Goal: Task Accomplishment & Management: Manage account settings

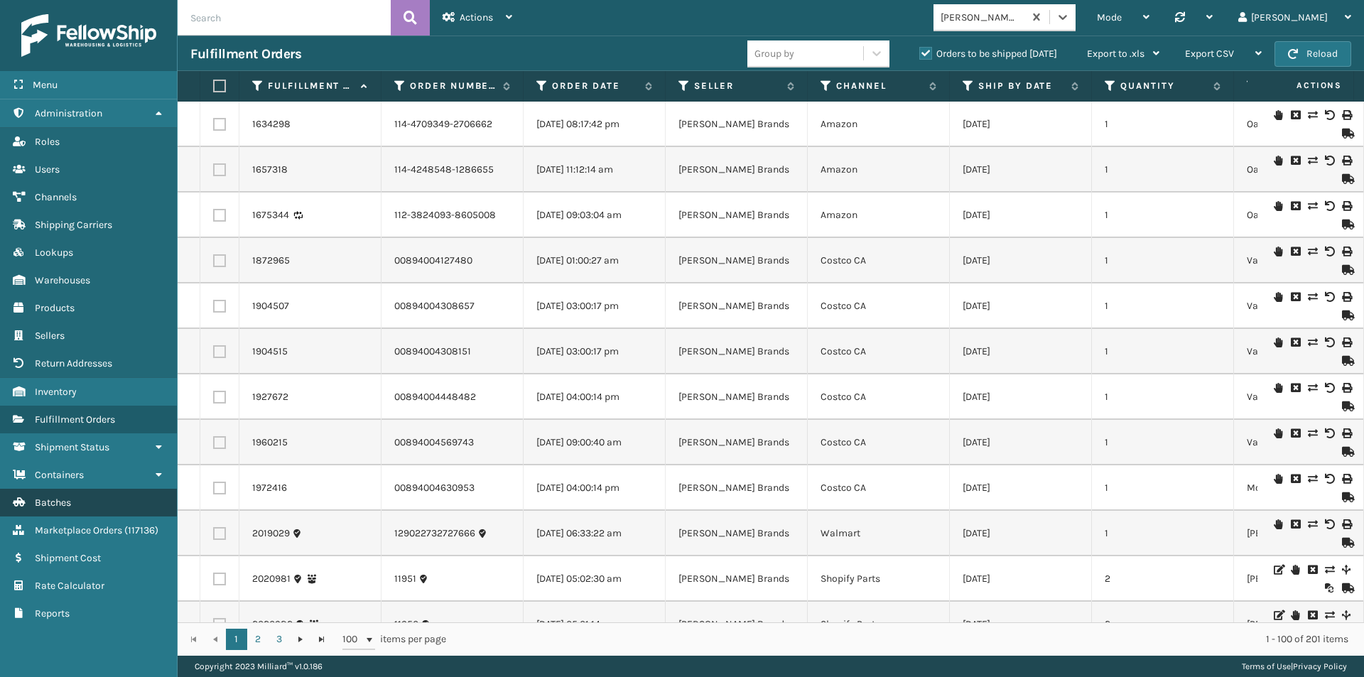
scroll to position [71, 0]
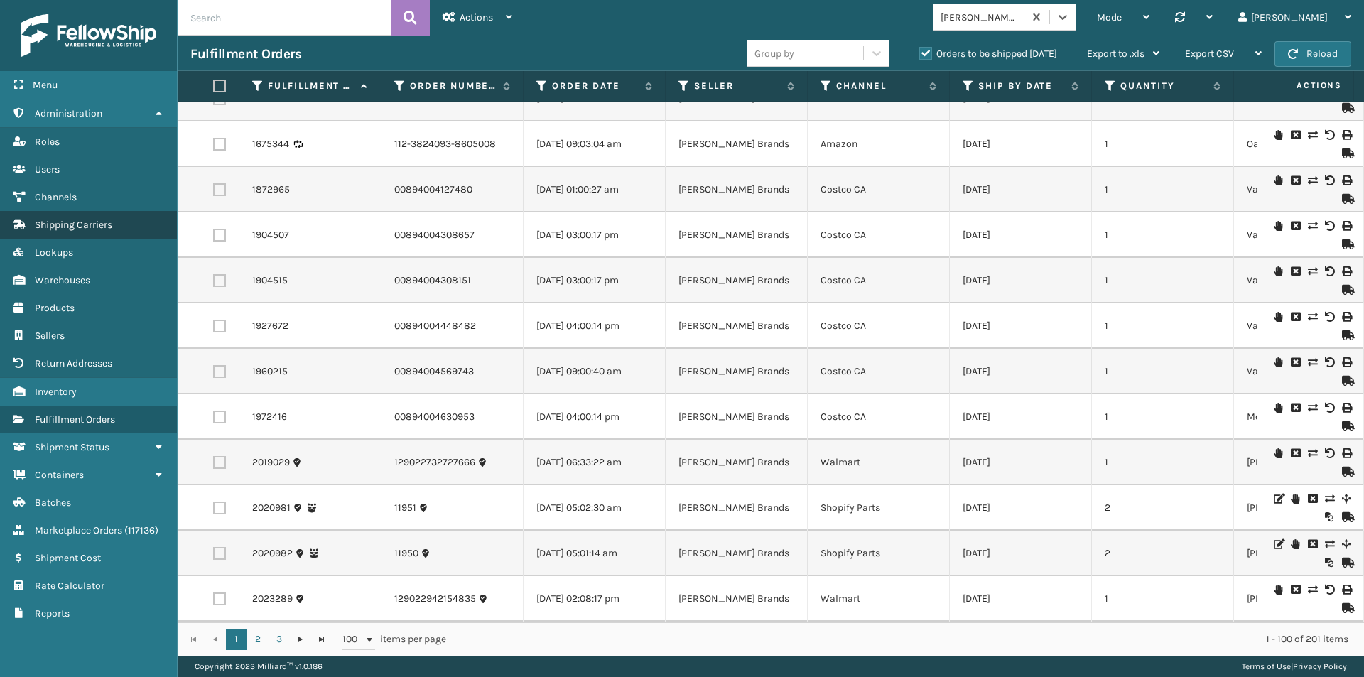
click at [81, 222] on span "Shipping Carriers" at bounding box center [73, 225] width 77 height 12
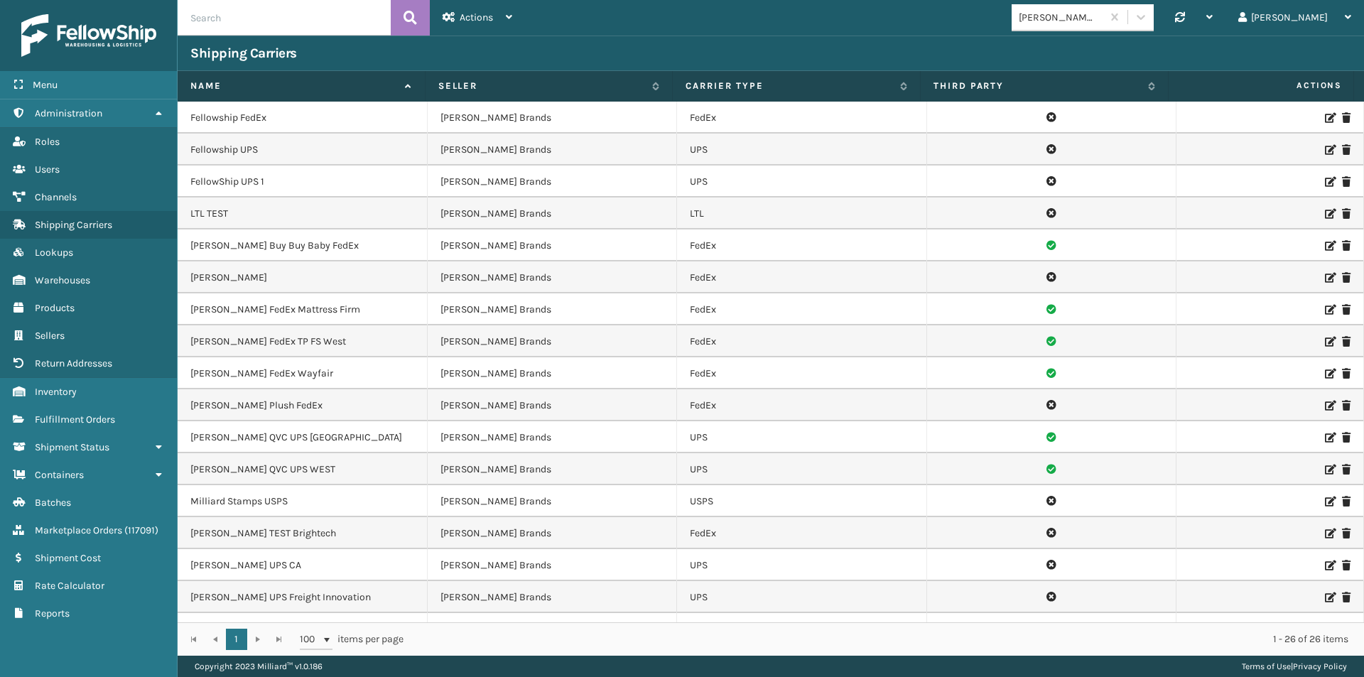
click at [255, 21] on input "text" at bounding box center [284, 18] width 213 height 36
click at [399, 18] on button at bounding box center [410, 18] width 39 height 36
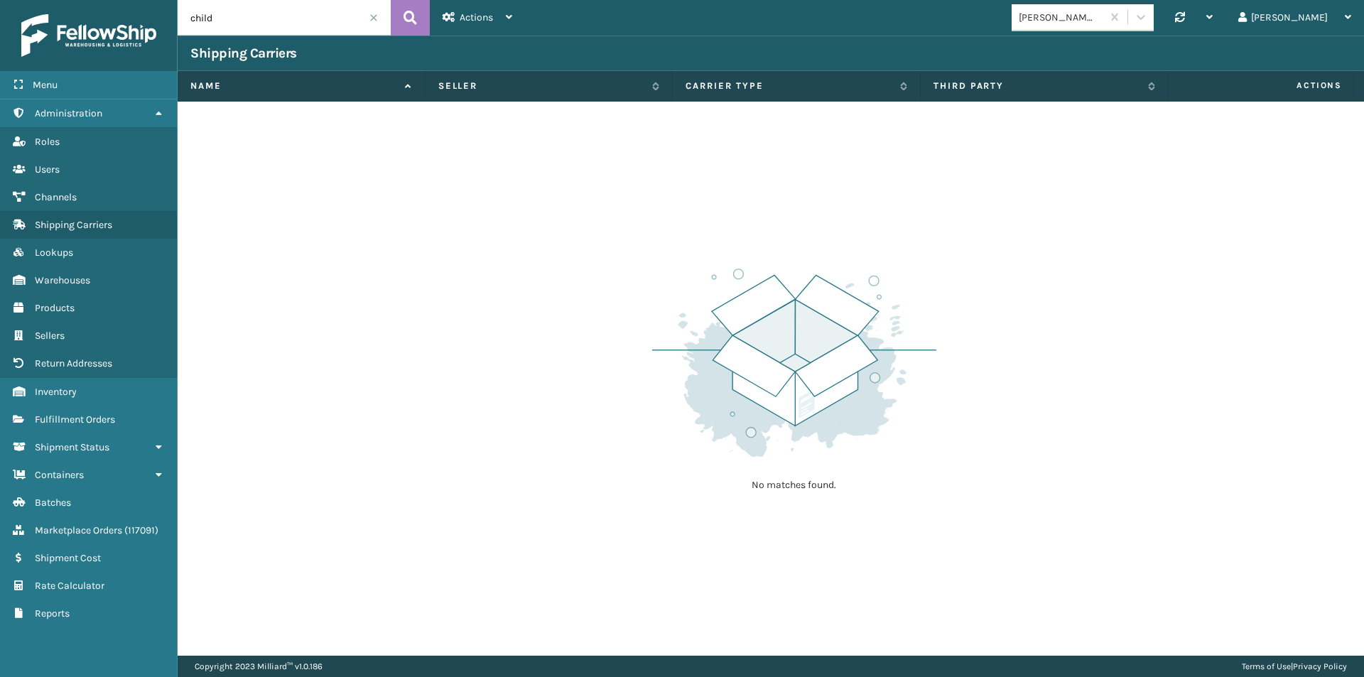
click at [274, 14] on input "child" at bounding box center [284, 18] width 213 height 36
type input "k2"
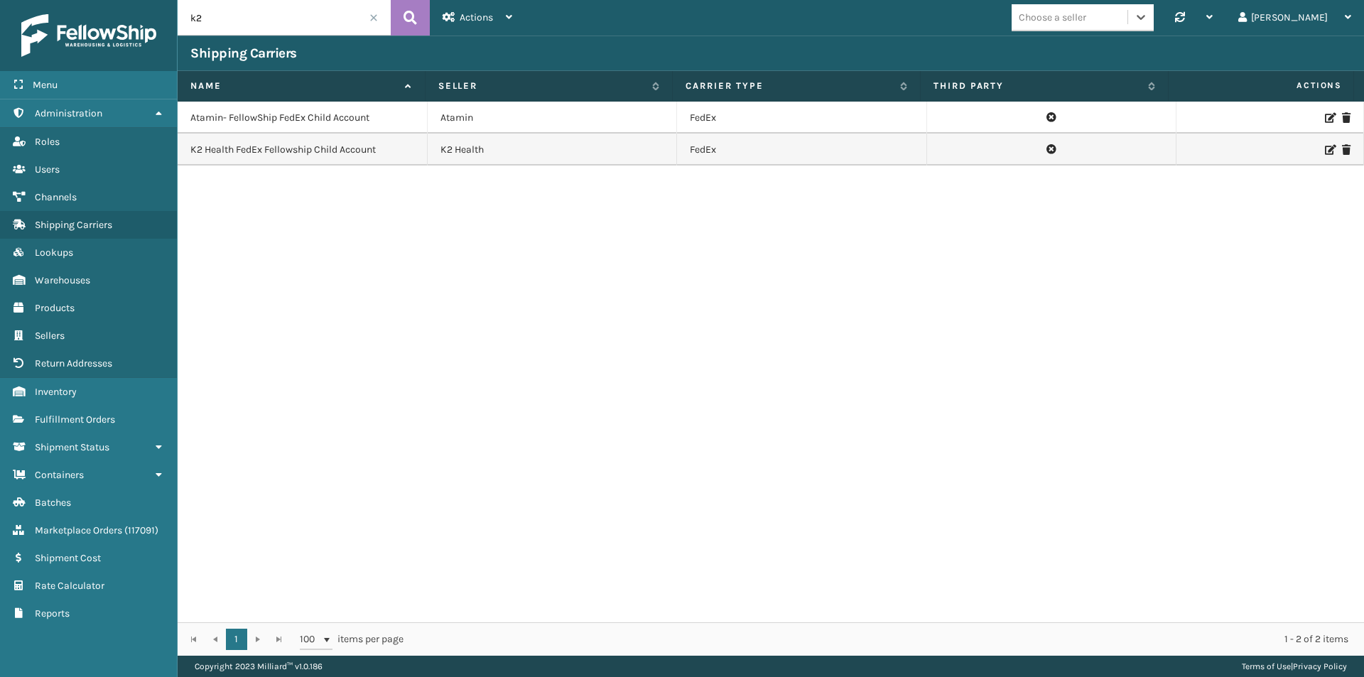
click at [1325, 149] on icon at bounding box center [1329, 150] width 9 height 10
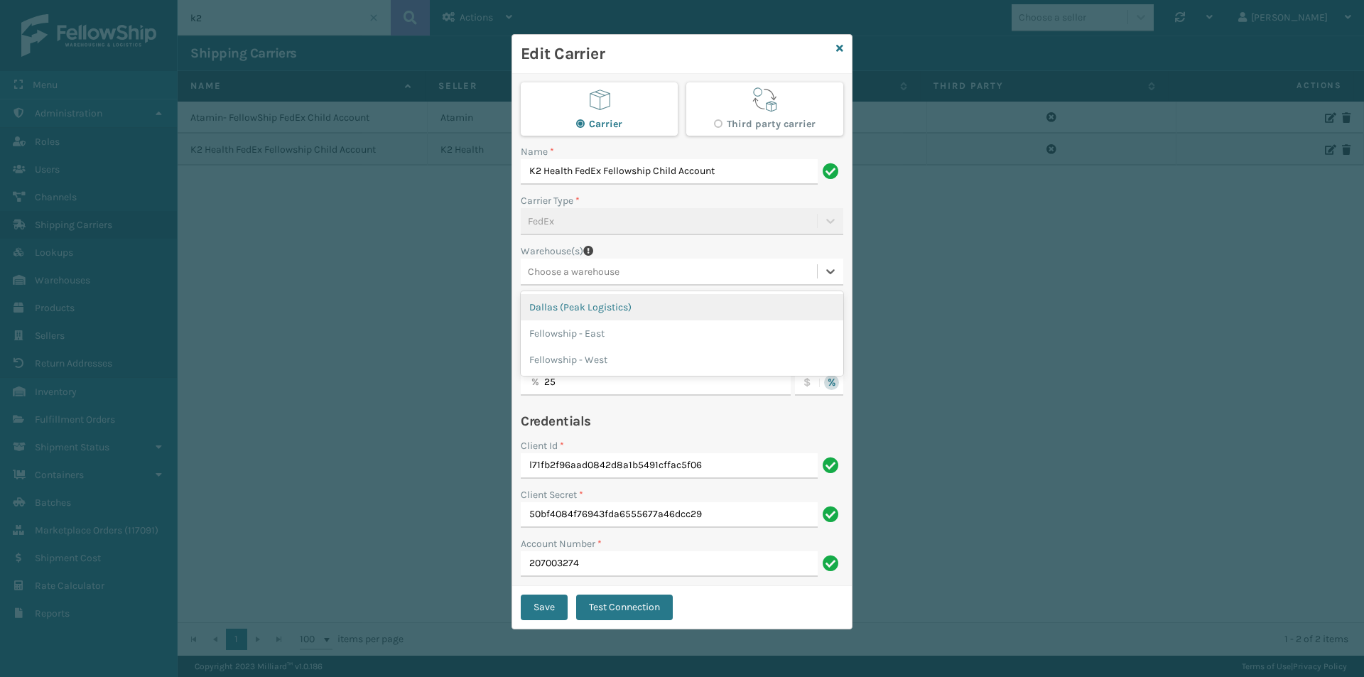
click at [613, 272] on div "Choose a warehouse" at bounding box center [574, 271] width 92 height 15
click at [1025, 274] on div "This charge will be added to the assigned rate and shipping cost returned by th…" at bounding box center [682, 338] width 1364 height 677
click at [894, 261] on div "This charge will be added to the assigned rate and shipping cost returned by th…" at bounding box center [682, 338] width 1364 height 677
click at [514, 335] on div "Carrier Third party carrier Name * K2 Health FedEx Fellowship Child Account Car…" at bounding box center [682, 330] width 340 height 512
click at [843, 43] on icon at bounding box center [839, 48] width 7 height 10
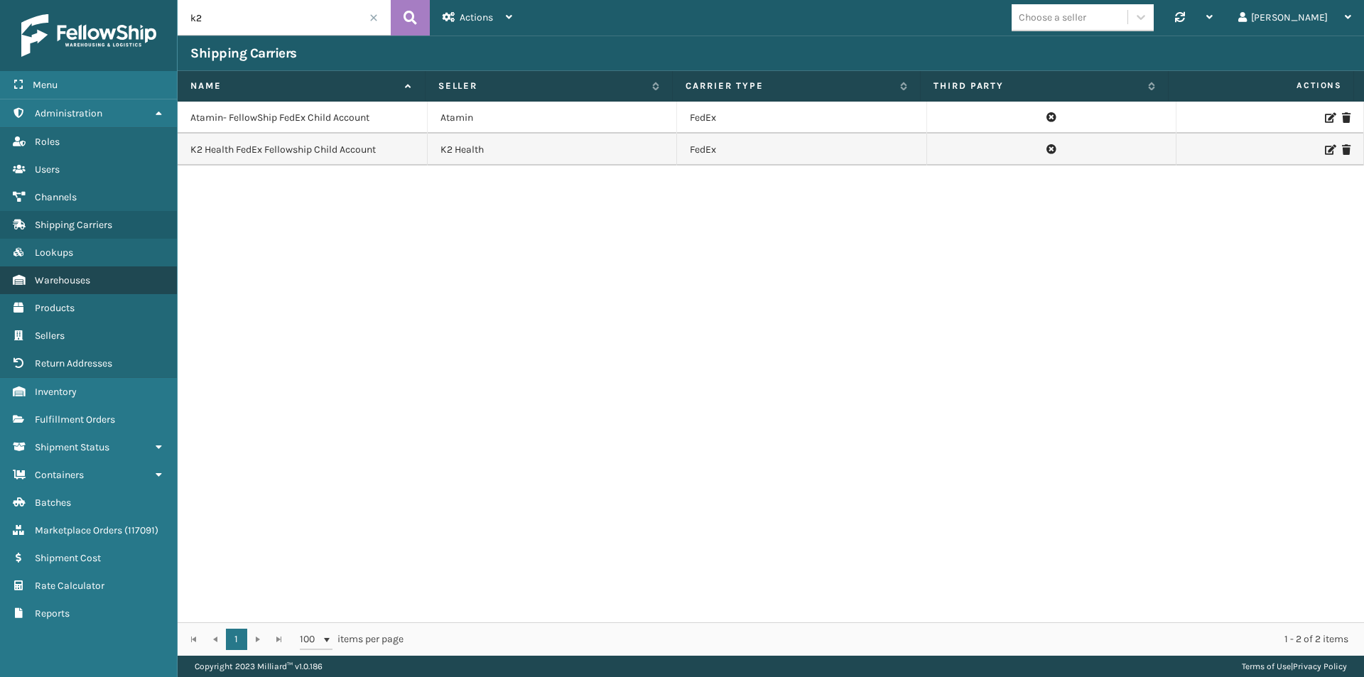
click at [105, 277] on link "Warehouses" at bounding box center [88, 280] width 177 height 28
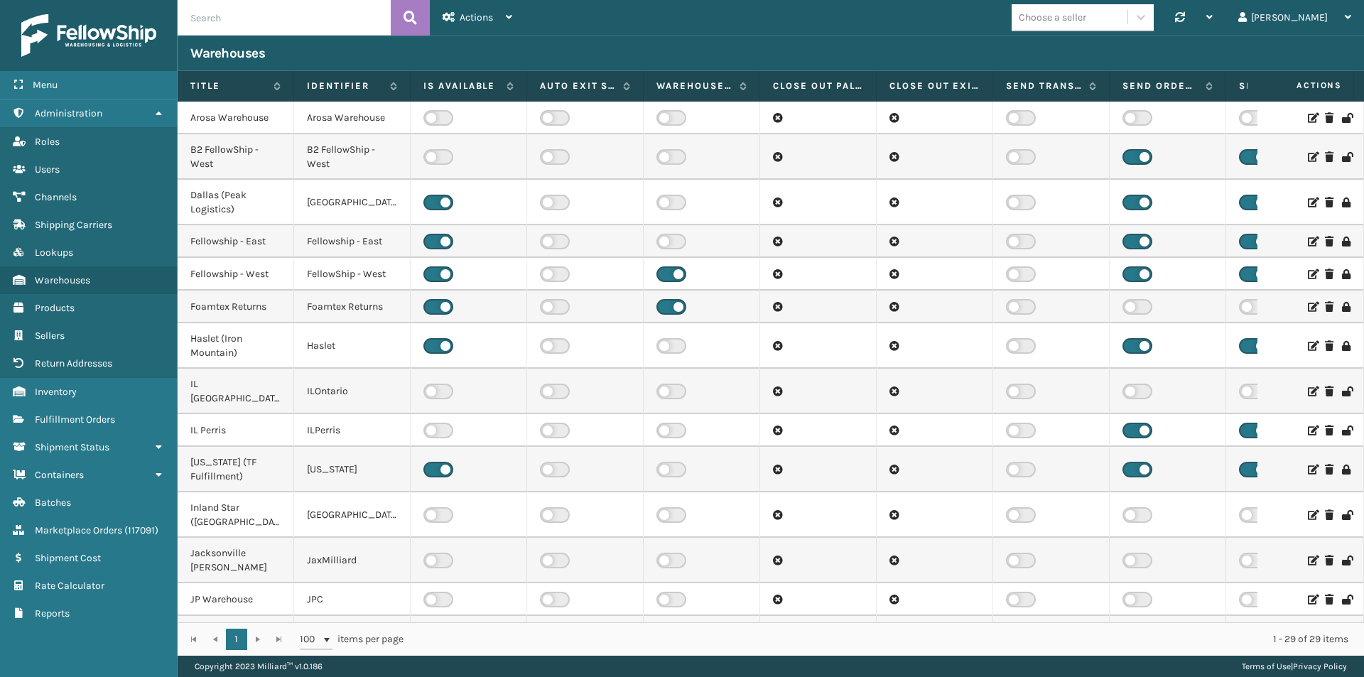
click at [1308, 274] on icon at bounding box center [1312, 274] width 9 height 10
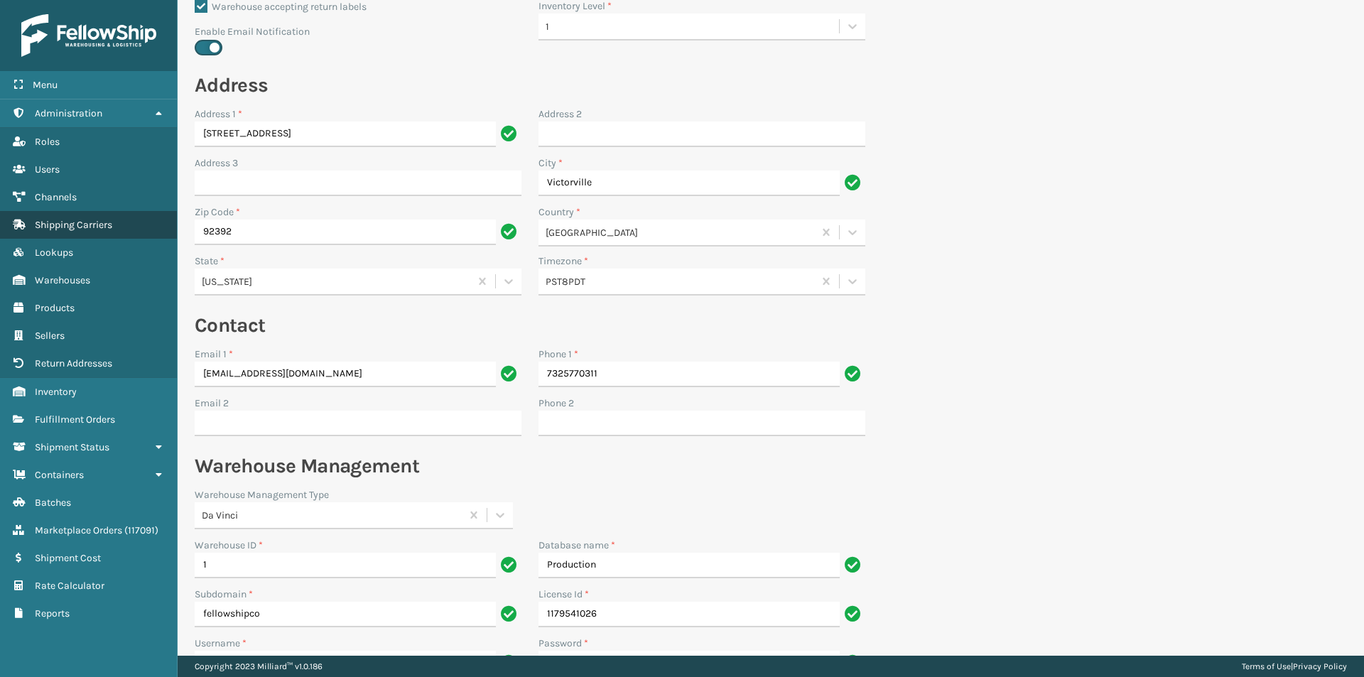
scroll to position [108, 0]
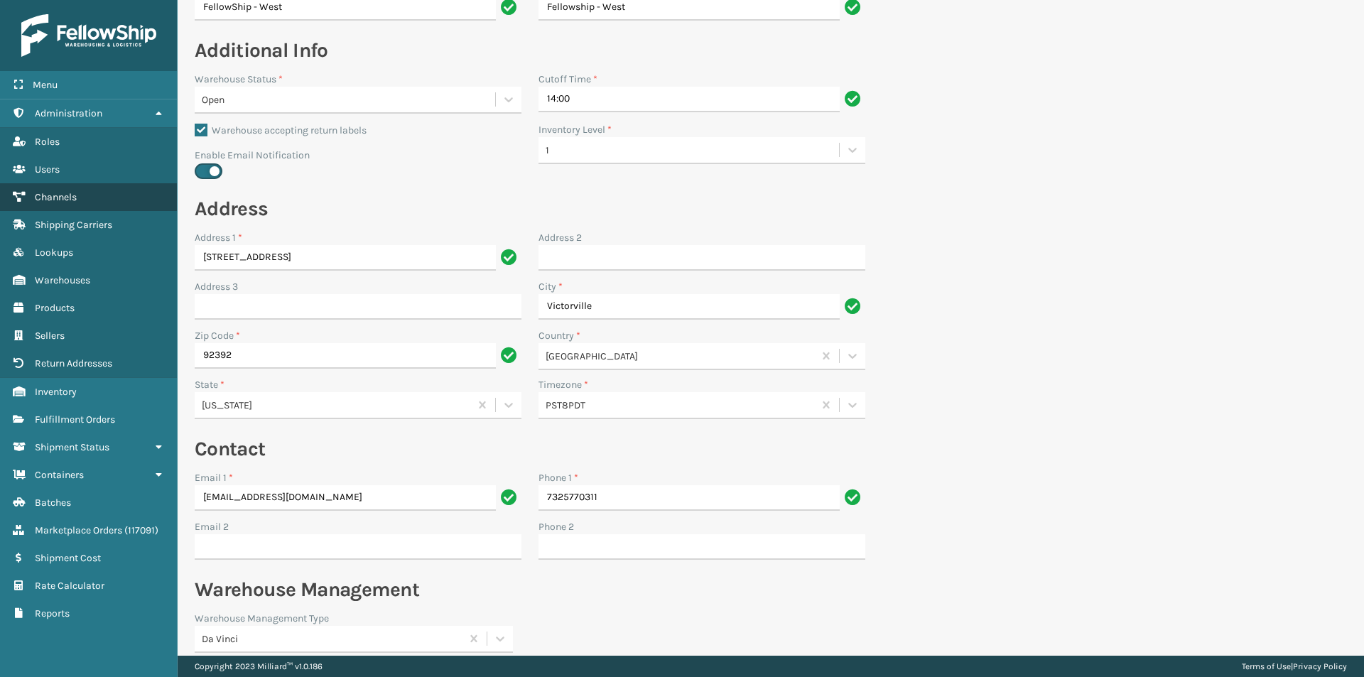
click at [53, 196] on span "Channels" at bounding box center [56, 197] width 42 height 12
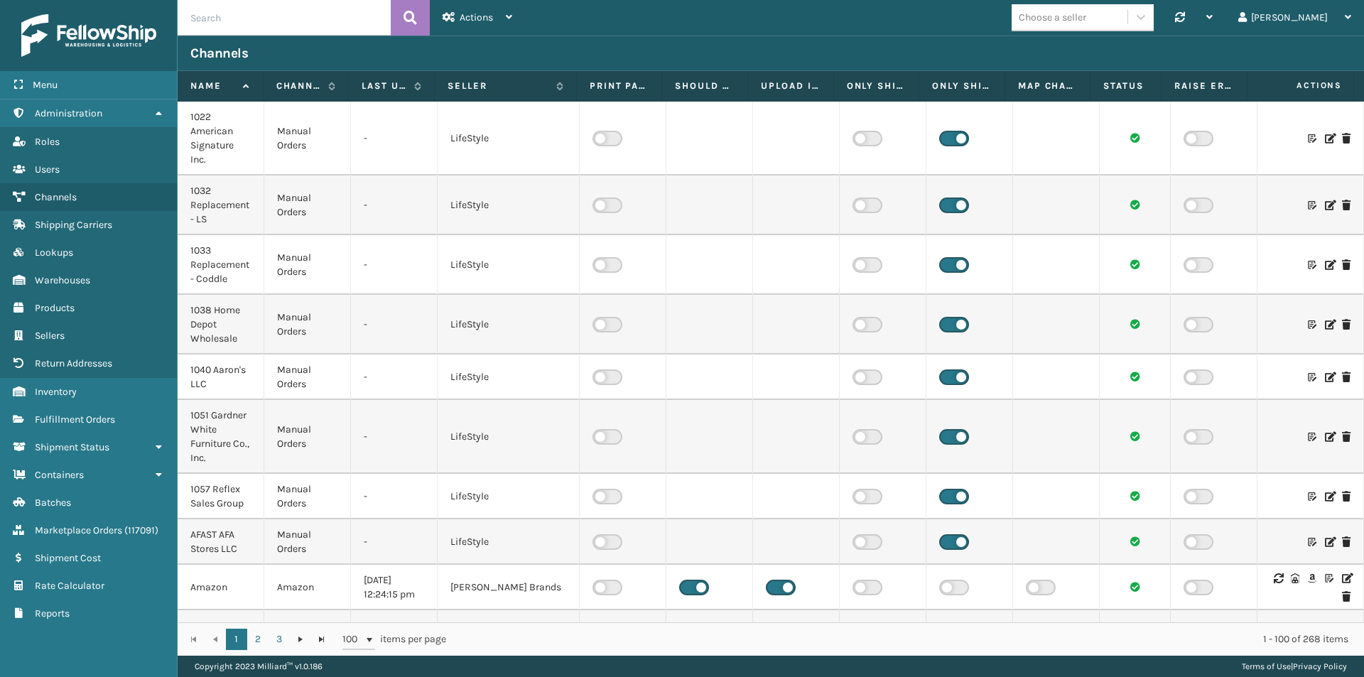
click at [266, 28] on input "text" at bounding box center [284, 18] width 213 height 36
type input "k2"
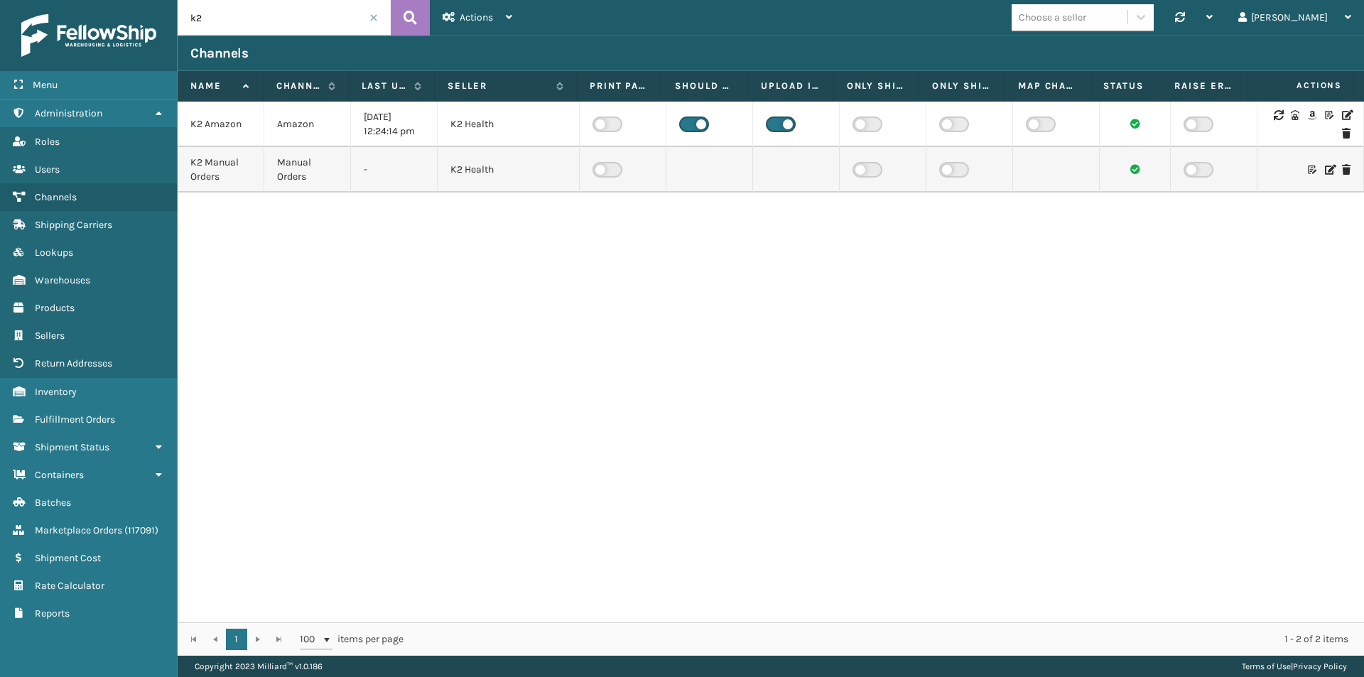
click at [1342, 115] on icon at bounding box center [1346, 115] width 9 height 10
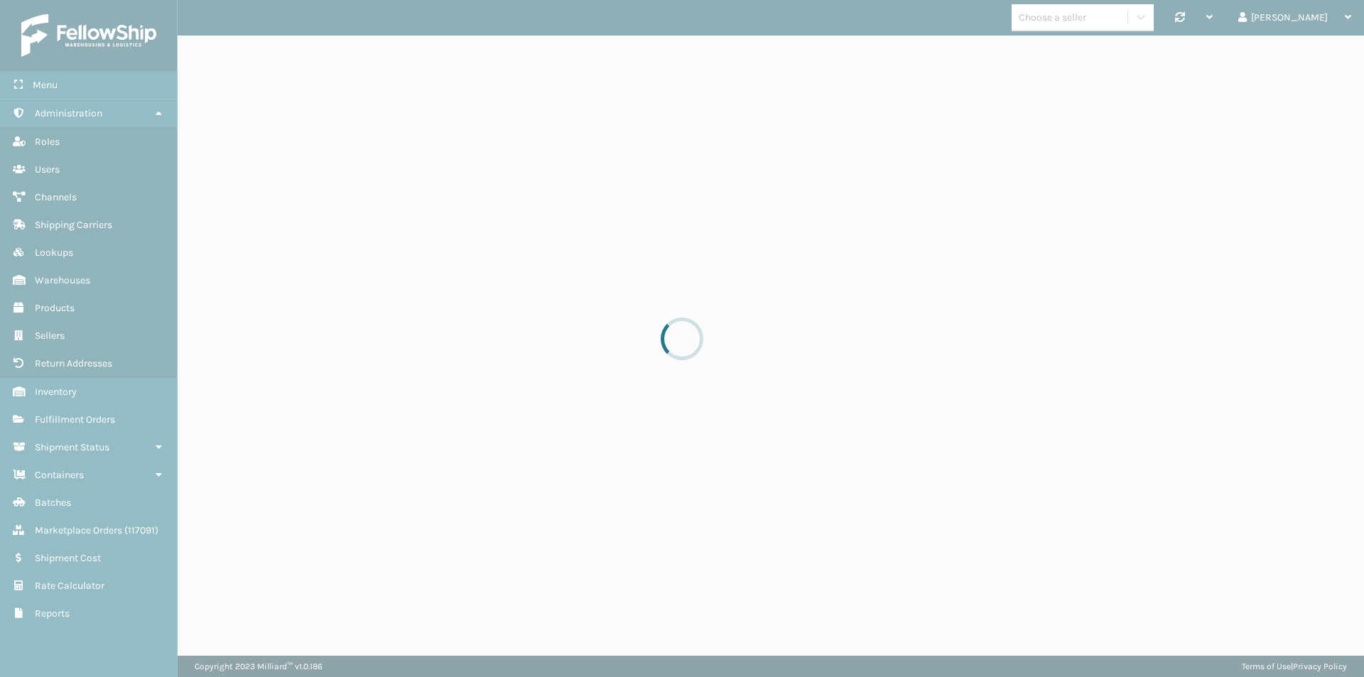
select select "pm"
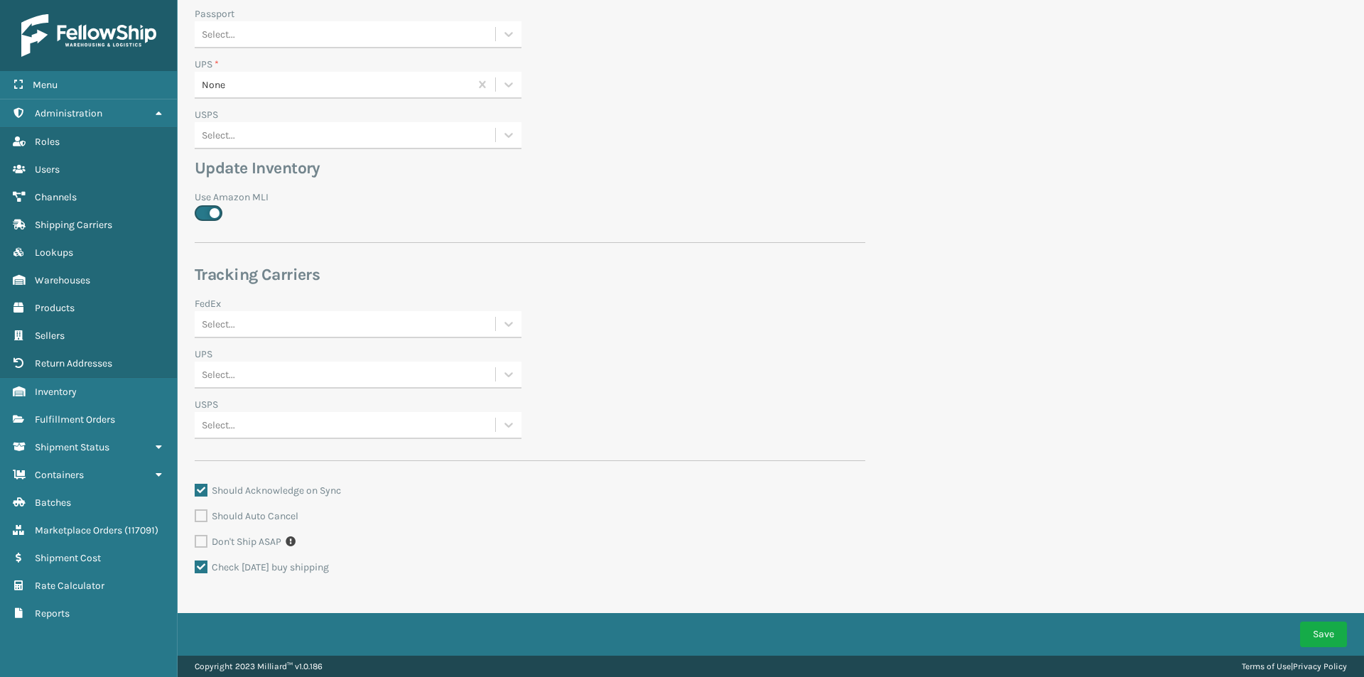
scroll to position [772, 0]
click at [278, 324] on div "Select..." at bounding box center [345, 322] width 301 height 23
click at [279, 347] on div "K2 Health FedEx Fellowship Child Account" at bounding box center [358, 358] width 327 height 26
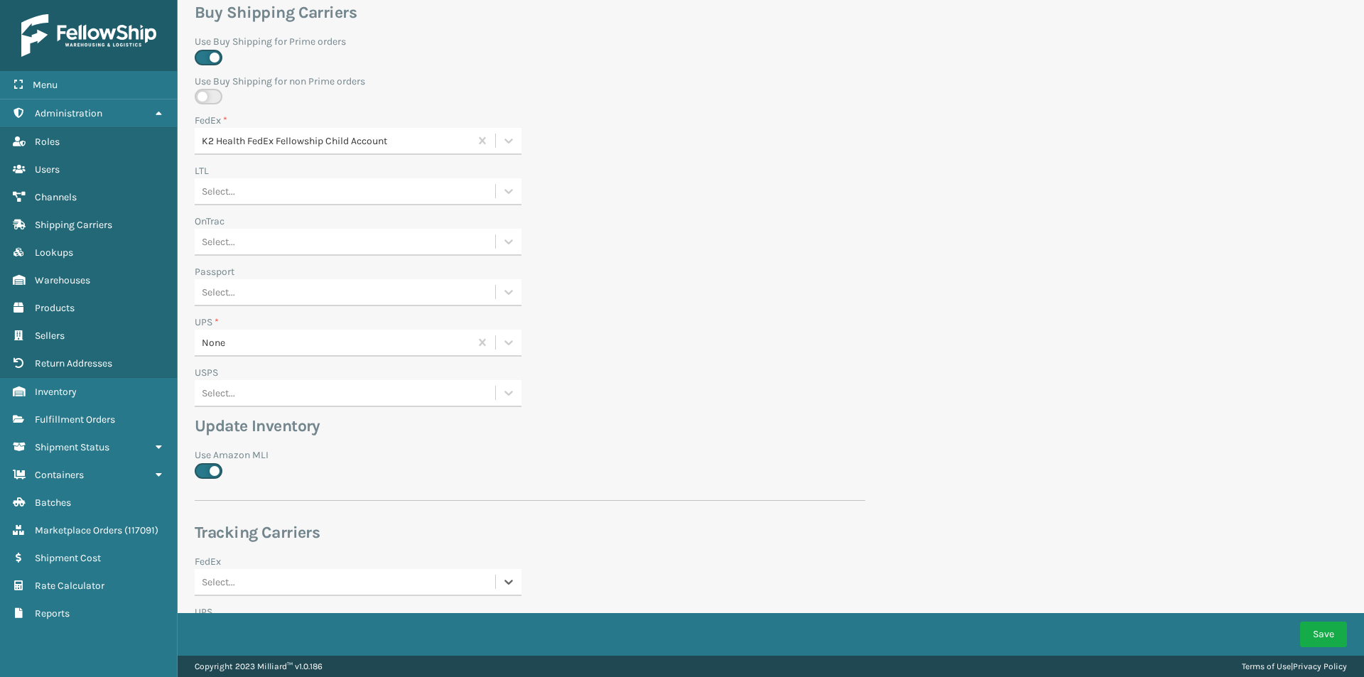
scroll to position [488, 0]
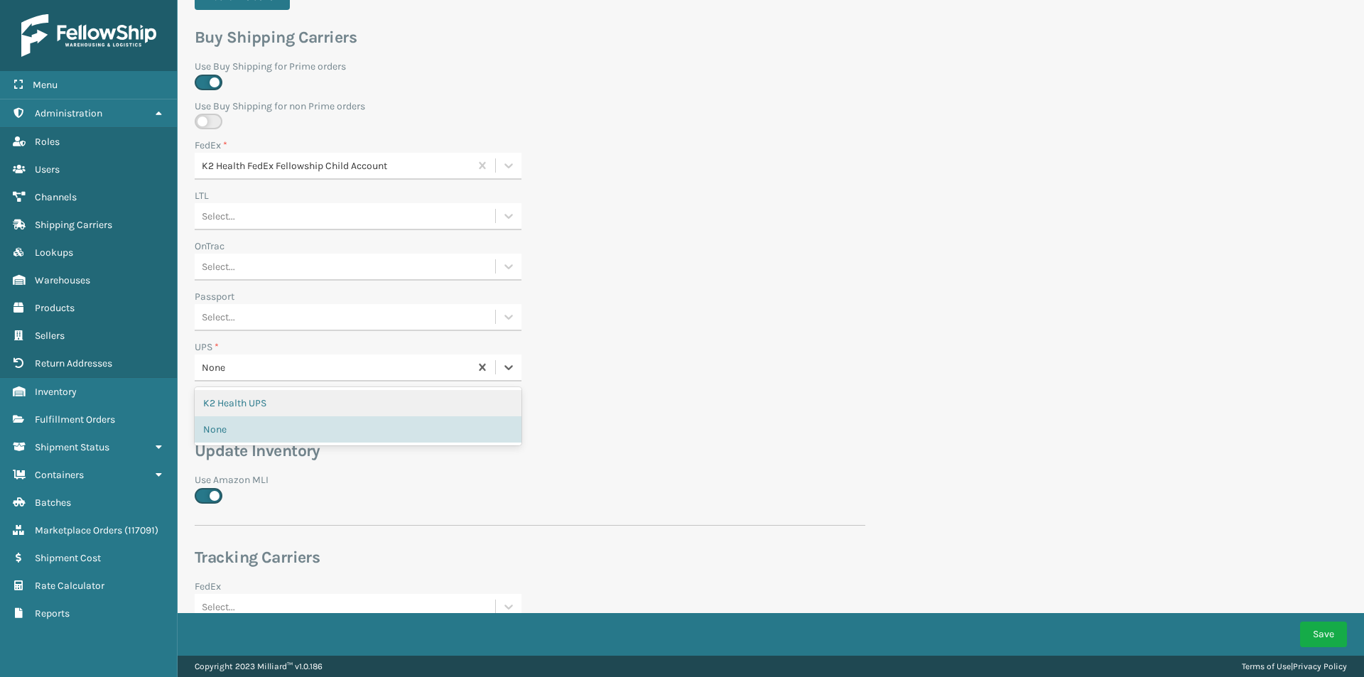
click at [278, 372] on div "None" at bounding box center [336, 367] width 269 height 15
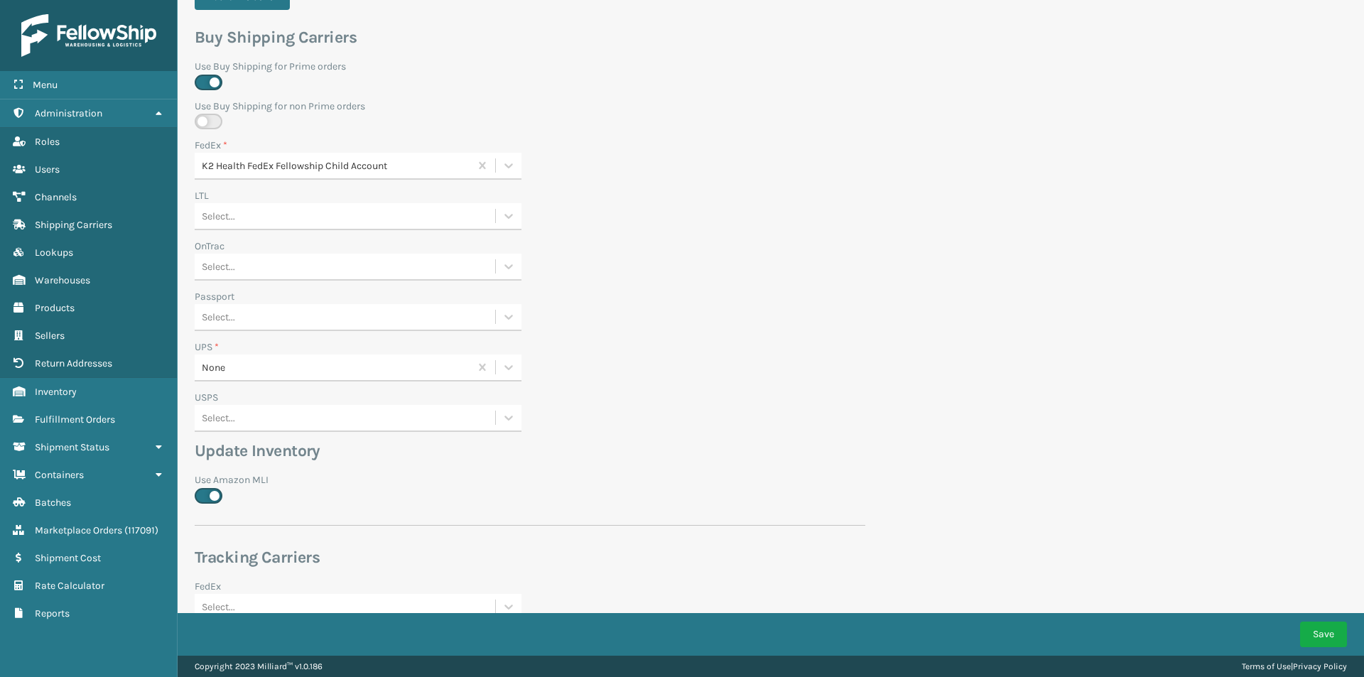
click at [637, 325] on div "Passport Select..." at bounding box center [530, 314] width 688 height 50
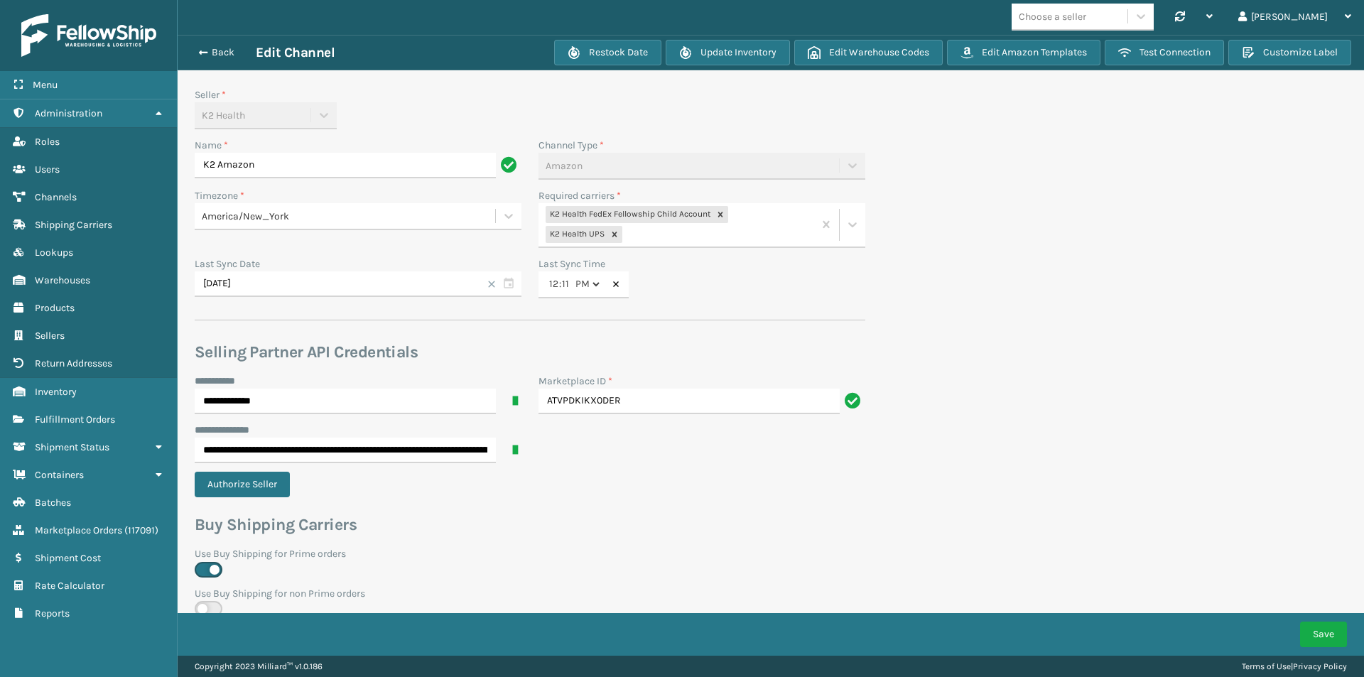
scroll to position [0, 0]
click at [210, 50] on button "Back" at bounding box center [222, 53] width 65 height 13
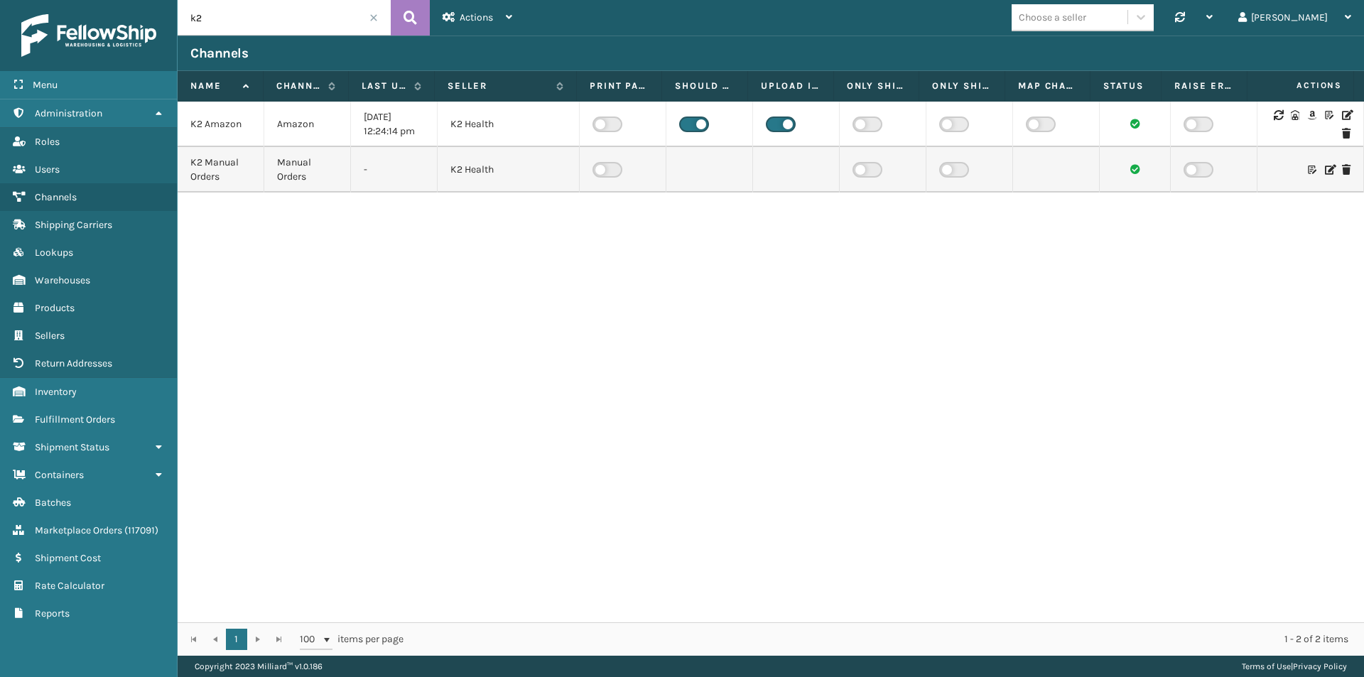
drag, startPoint x: 217, startPoint y: 21, endPoint x: 174, endPoint y: 21, distance: 43.3
click at [174, 0] on div "Menu Administration Roles Users Channels Shipping Carriers Lookups Warehouses P…" at bounding box center [682, 0] width 1364 height 0
type input "[PERSON_NAME]"
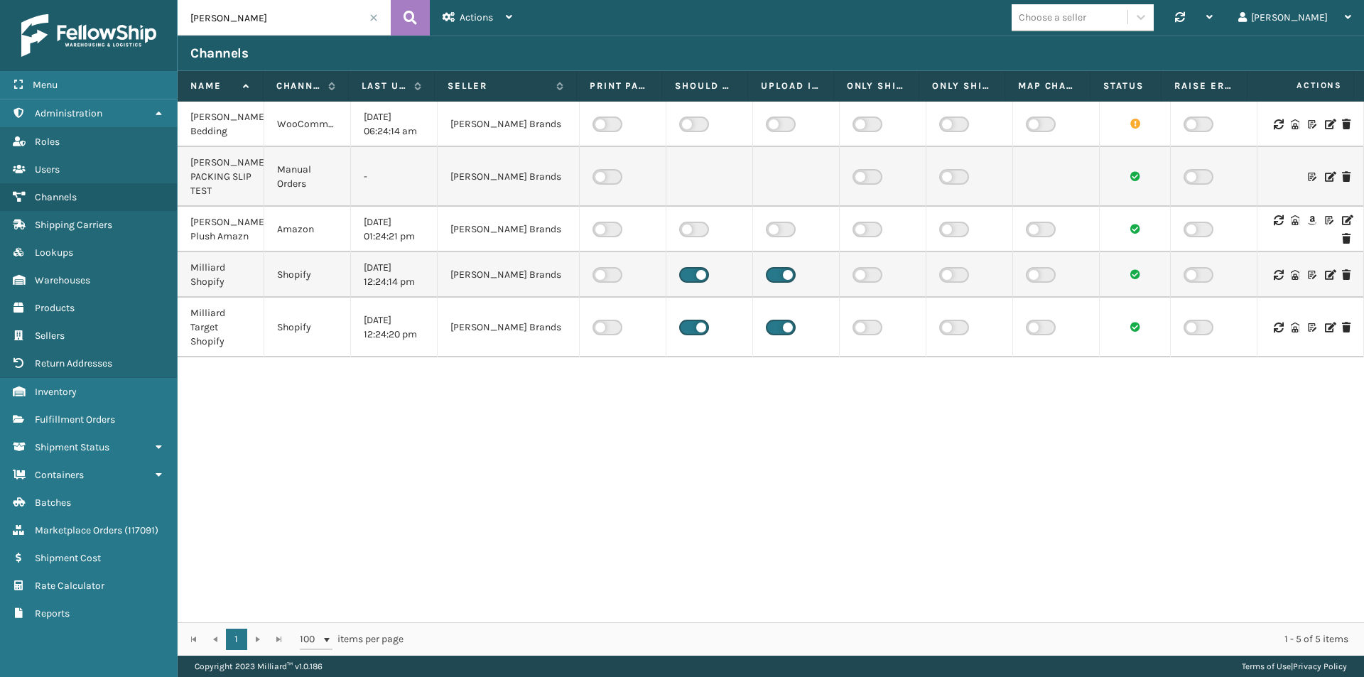
click at [1342, 220] on icon at bounding box center [1346, 220] width 9 height 10
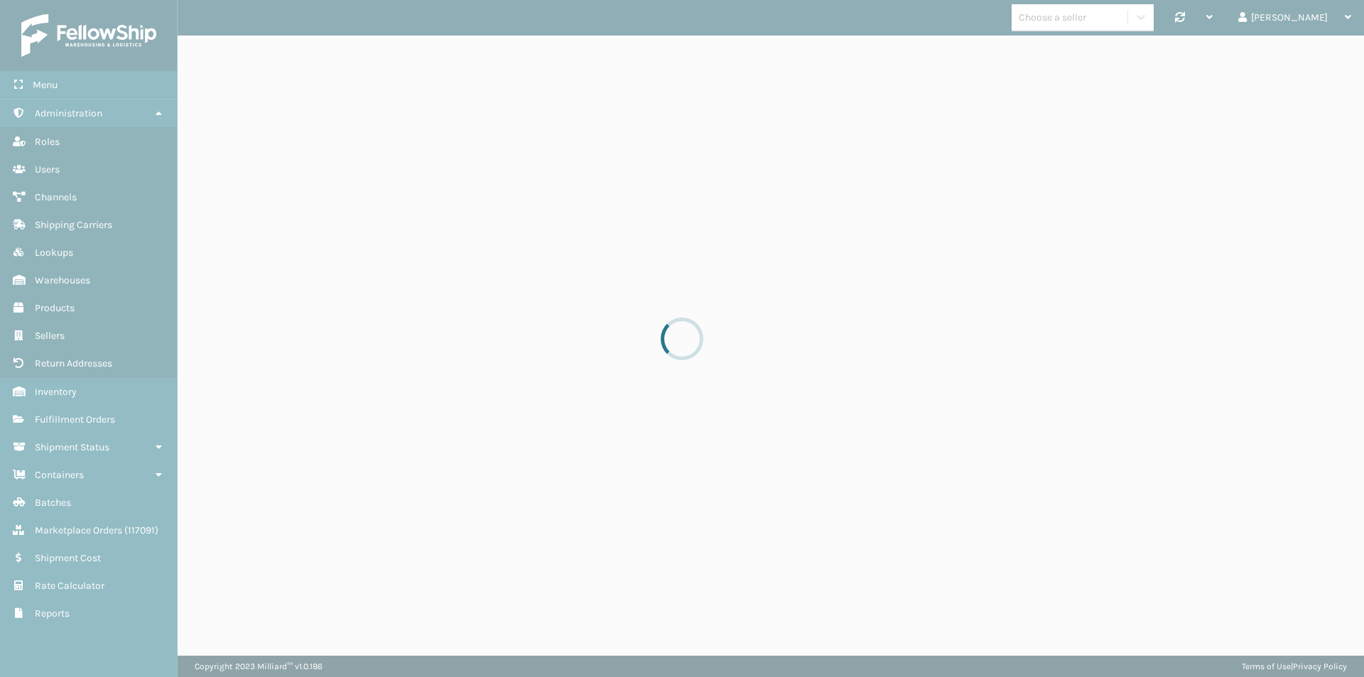
select select "pm"
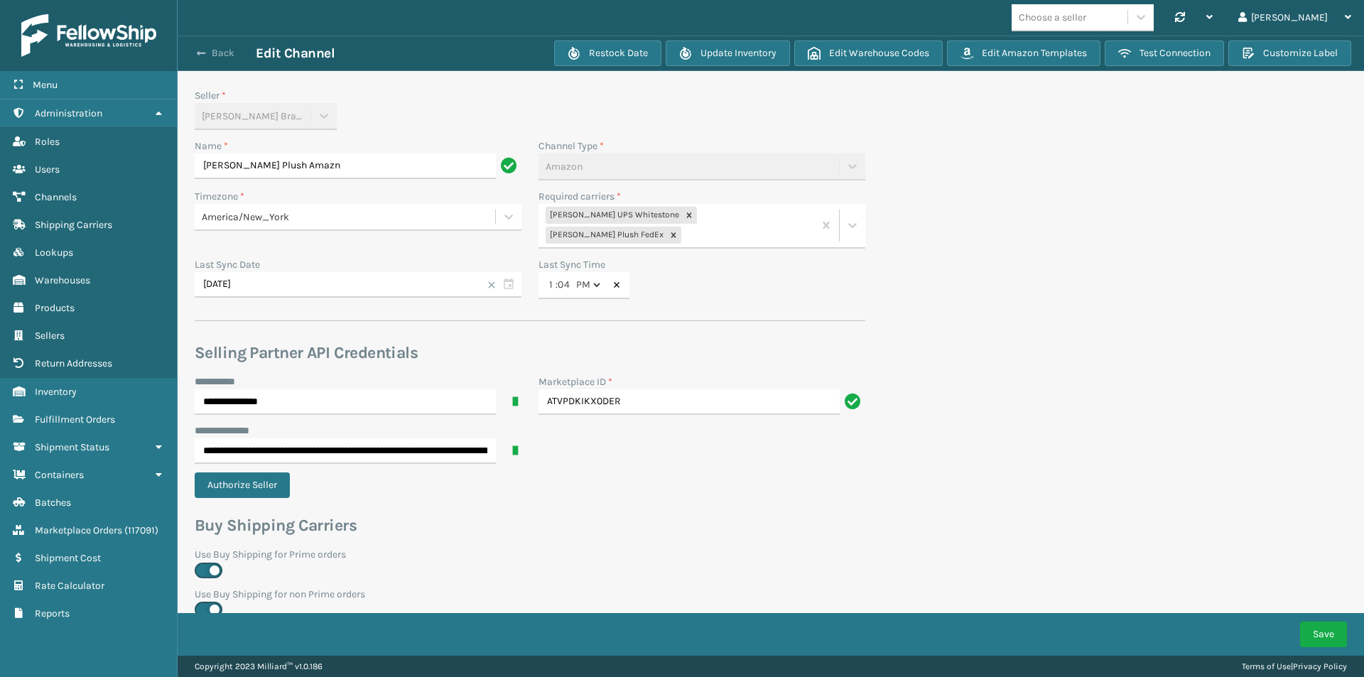
click at [207, 51] on button "Back" at bounding box center [222, 53] width 65 height 13
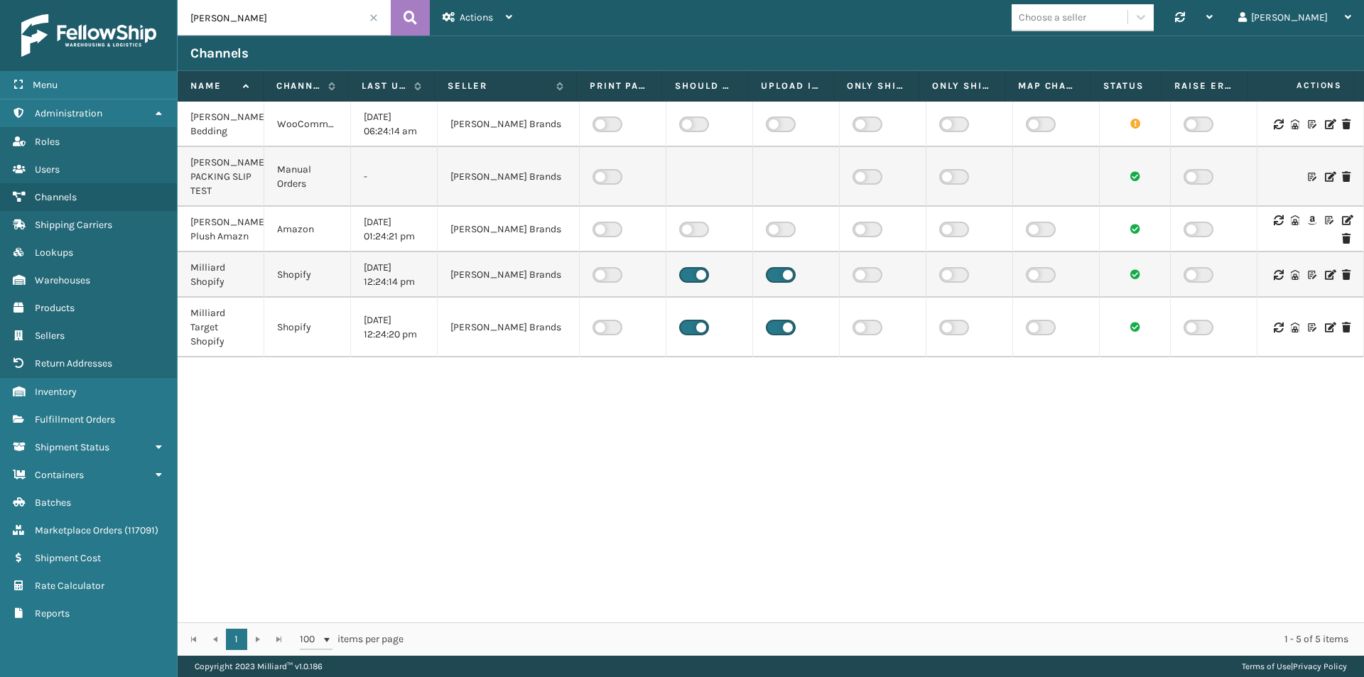
drag, startPoint x: 230, startPoint y: 24, endPoint x: 192, endPoint y: 19, distance: 38.7
click at [192, 19] on input "[PERSON_NAME]" at bounding box center [284, 18] width 213 height 36
type input "k2"
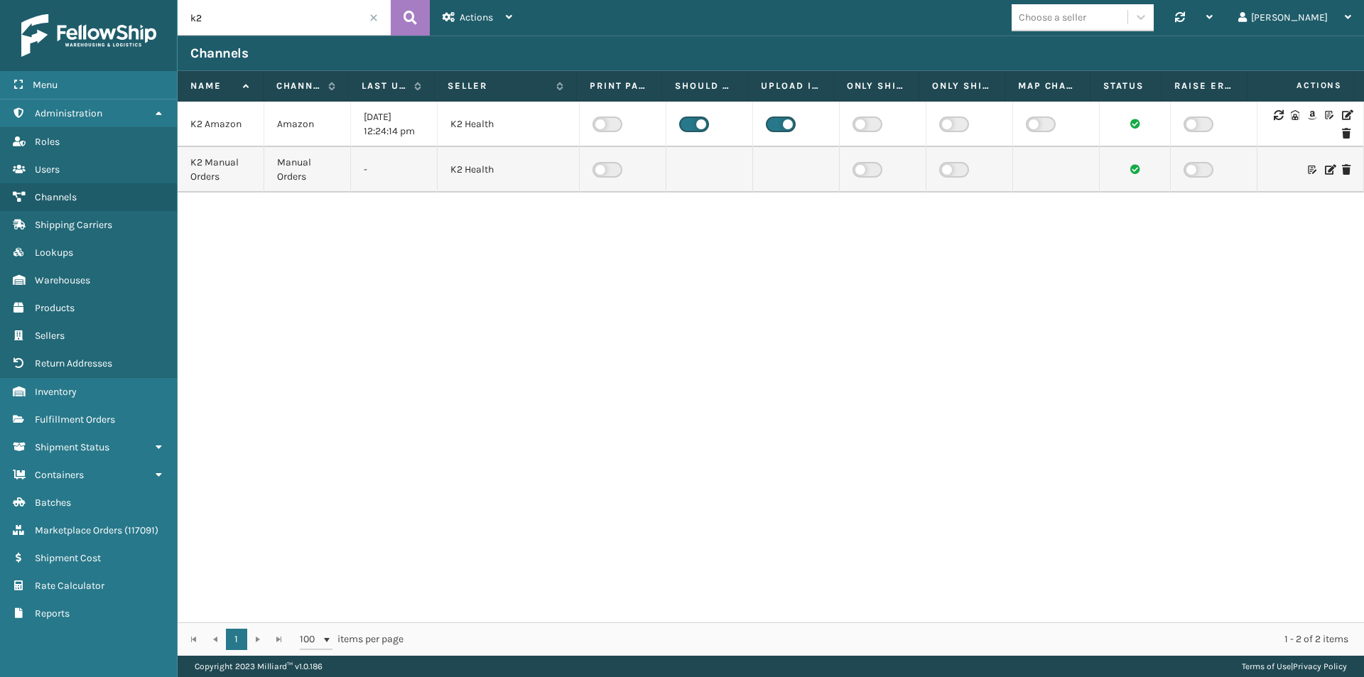
click at [1342, 116] on icon at bounding box center [1346, 115] width 9 height 10
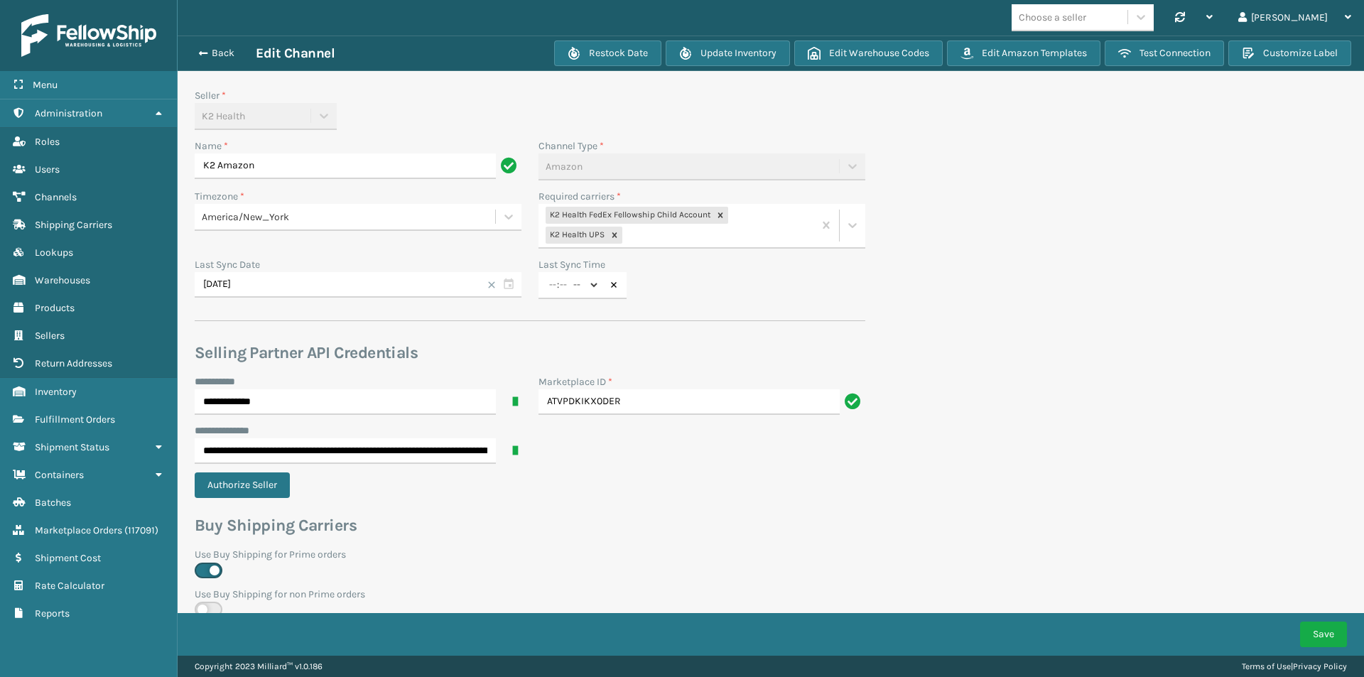
type input "12"
type input "11"
select select "pm"
click at [1064, 23] on div "Choose a seller" at bounding box center [1053, 17] width 68 height 15
type input "k2"
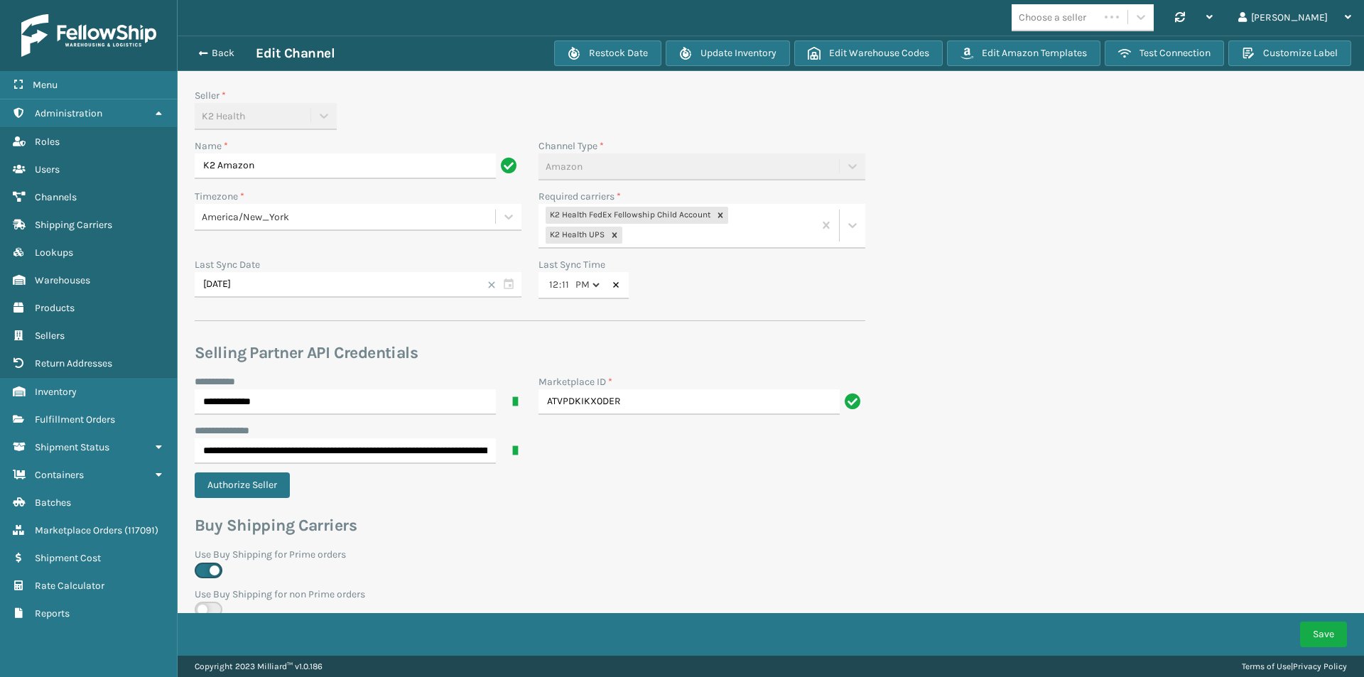
click at [1076, 70] on div "Back Edit Channel Restock Date Update Inventory Edit Warehouse Codes Edit Amazo…" at bounding box center [771, 54] width 1187 height 36
click at [1083, 26] on div "Choose a seller" at bounding box center [1070, 17] width 116 height 23
click at [1076, 21] on div "Choose a seller" at bounding box center [1053, 17] width 68 height 15
type input "k2"
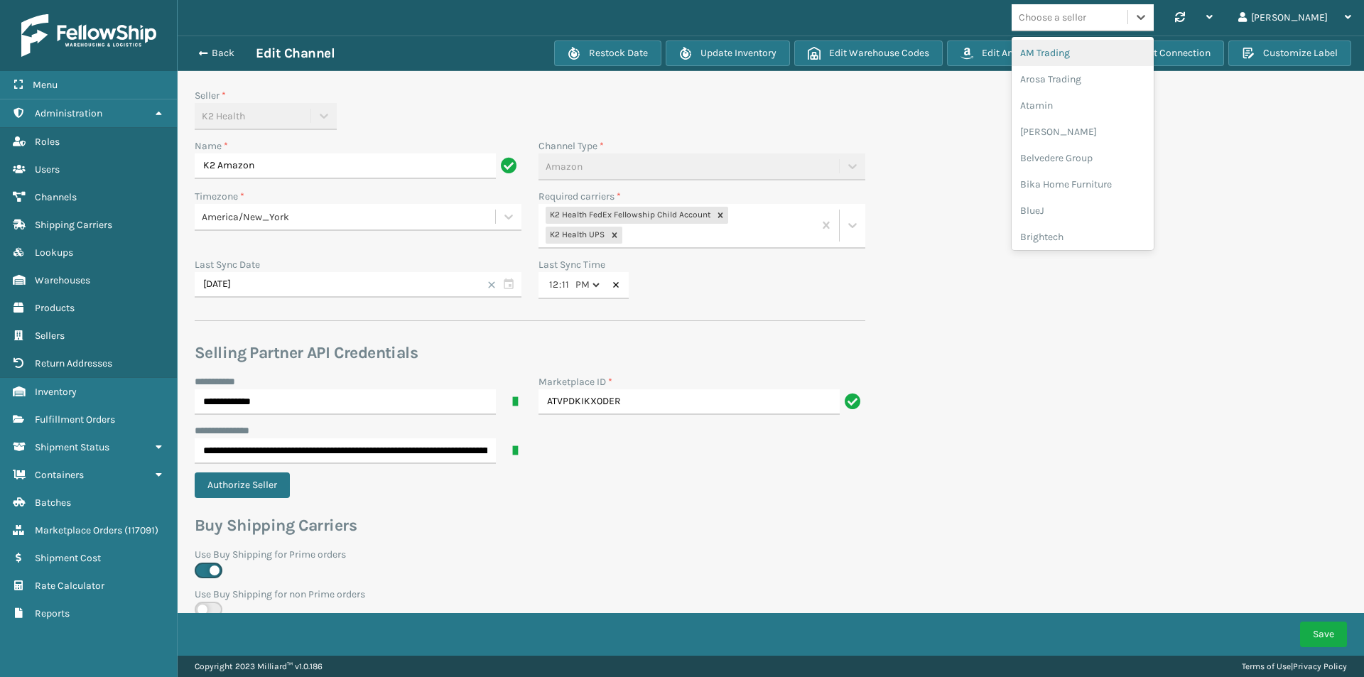
click at [1121, 16] on div "Choose a seller" at bounding box center [1070, 17] width 116 height 23
type input "k2"
click at [1090, 54] on div "K2 Health" at bounding box center [1083, 53] width 142 height 26
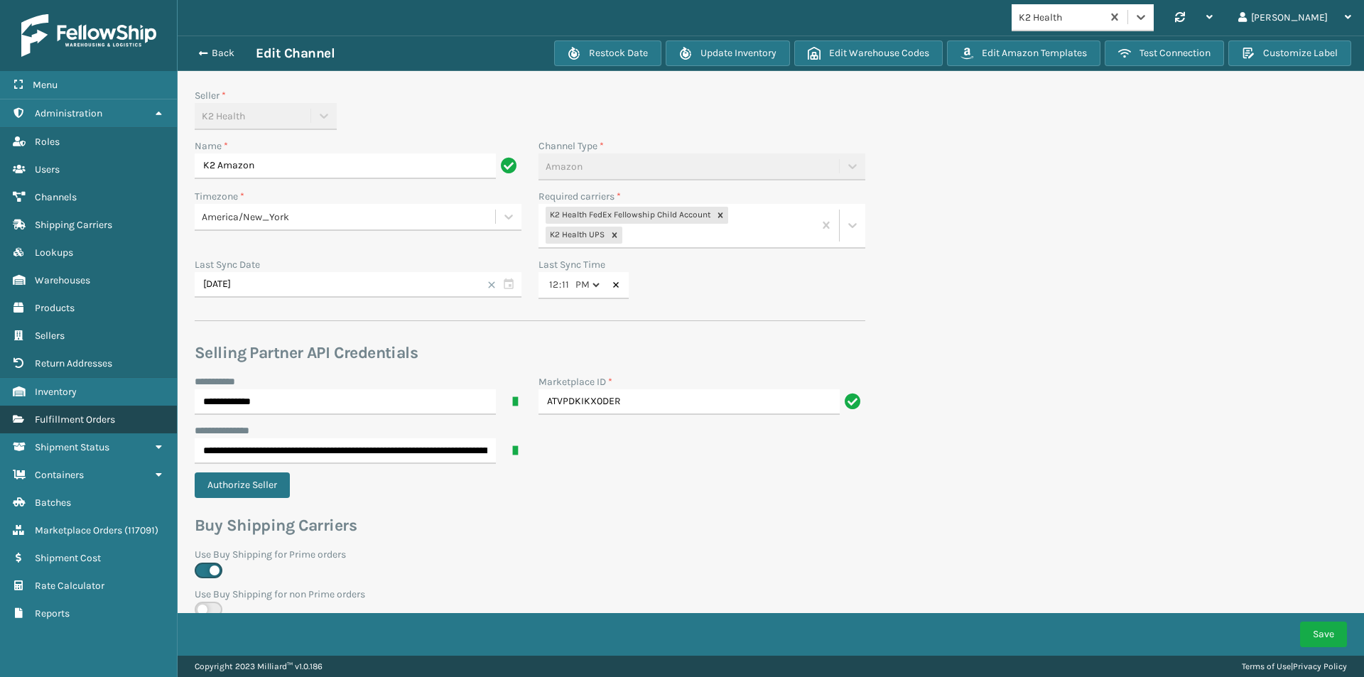
click at [82, 421] on span "Fulfillment Orders" at bounding box center [75, 420] width 80 height 12
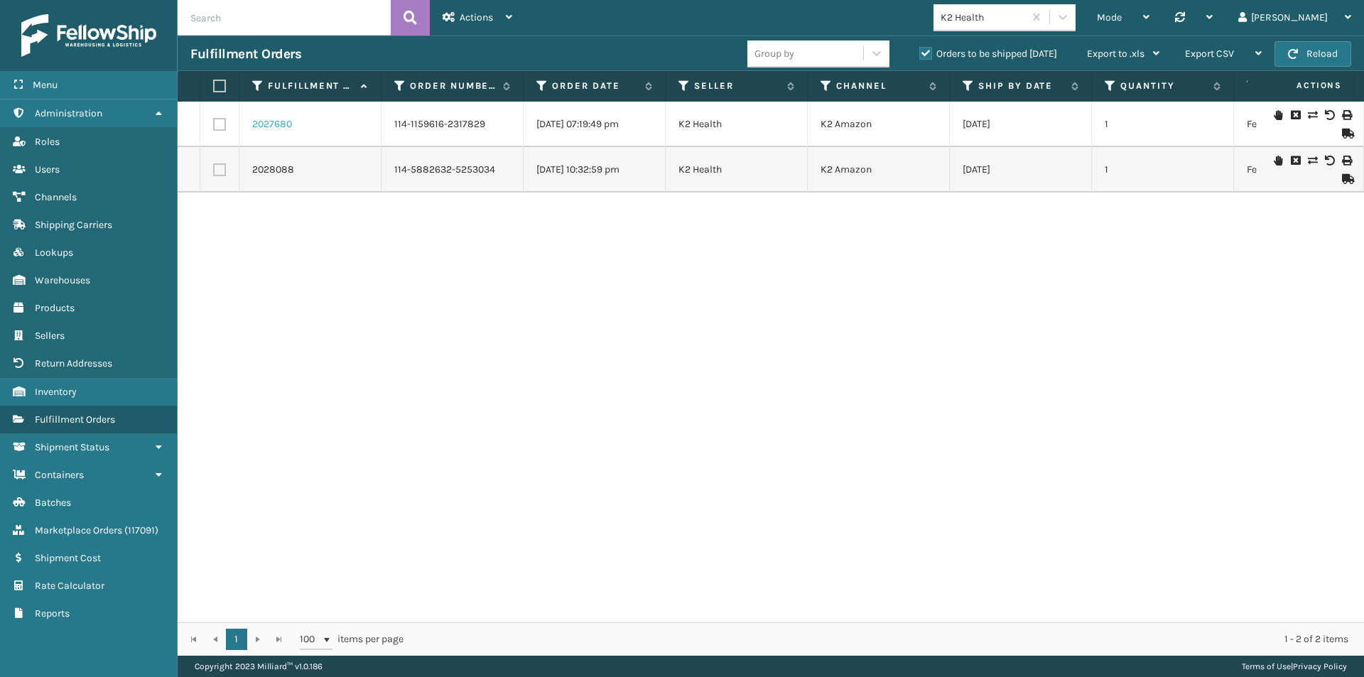
click at [283, 124] on link "2027680" at bounding box center [272, 124] width 40 height 14
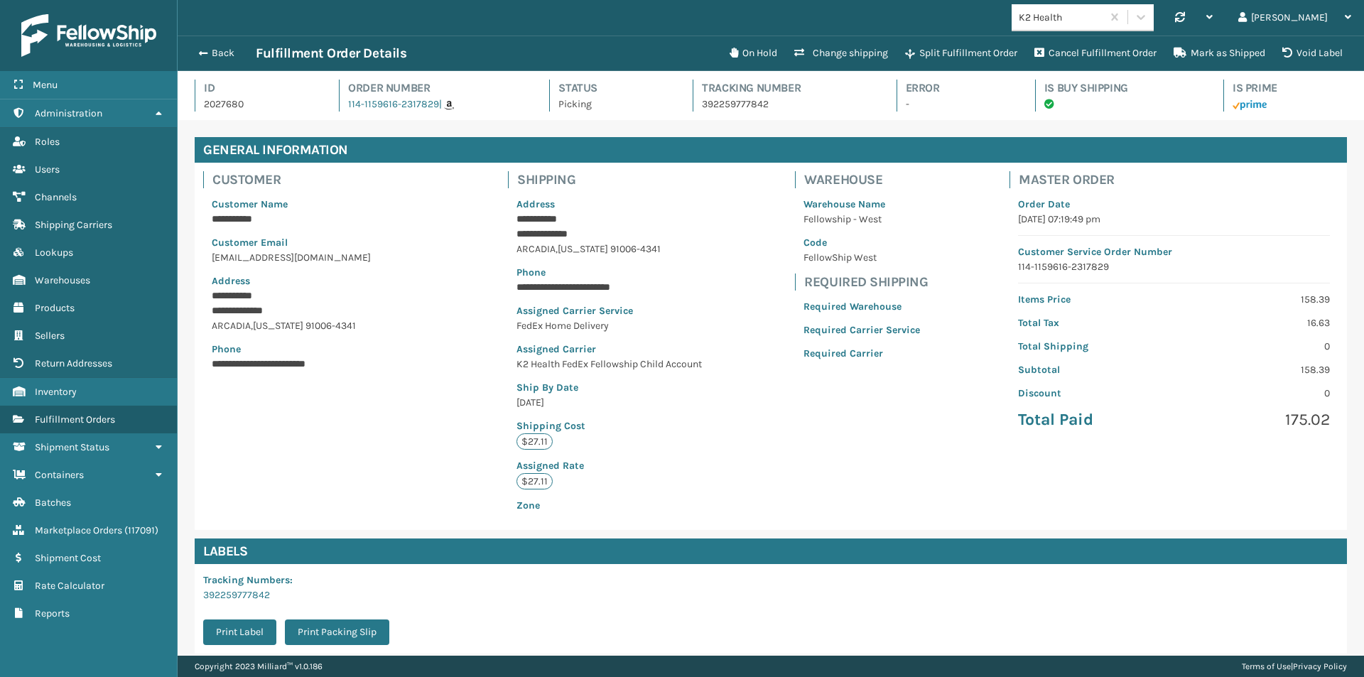
scroll to position [34, 1187]
click at [824, 53] on button "Change shipping" at bounding box center [841, 53] width 111 height 28
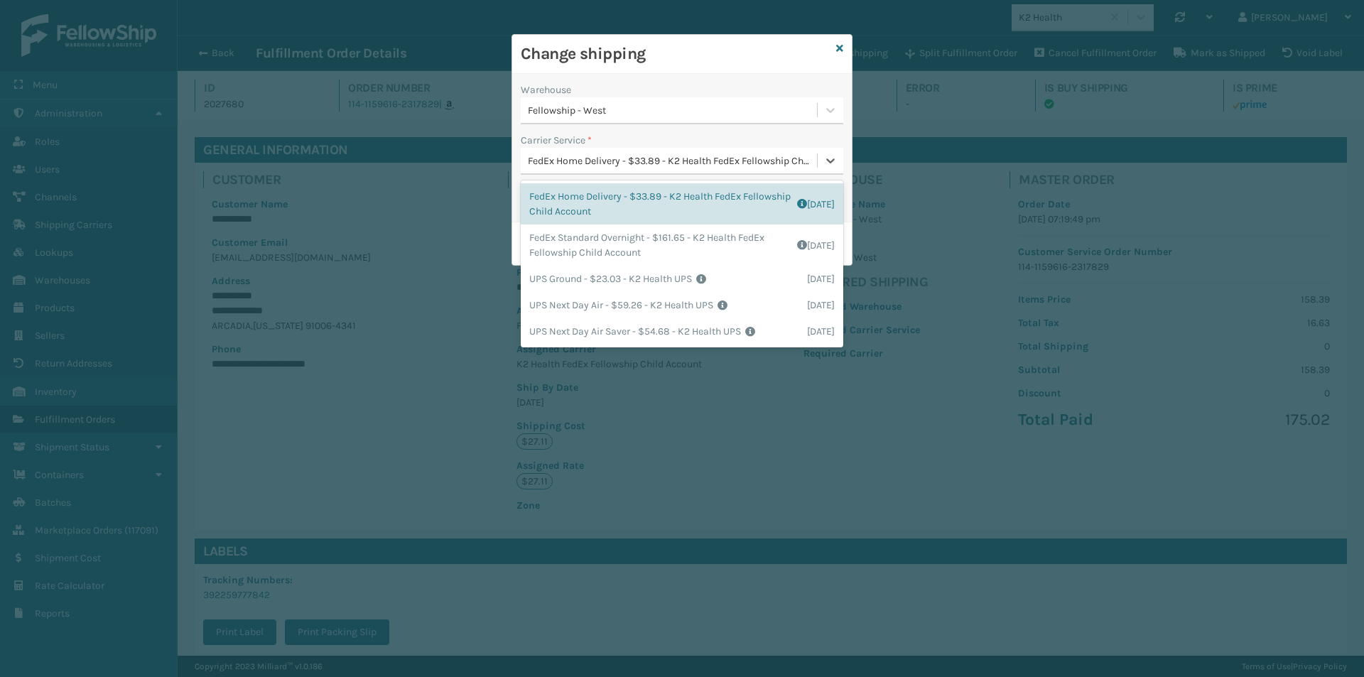
click at [612, 160] on div "FedEx Home Delivery - $33.89 - K2 Health FedEx Fellowship Child Account" at bounding box center [673, 160] width 291 height 15
click at [842, 44] on icon at bounding box center [839, 48] width 7 height 10
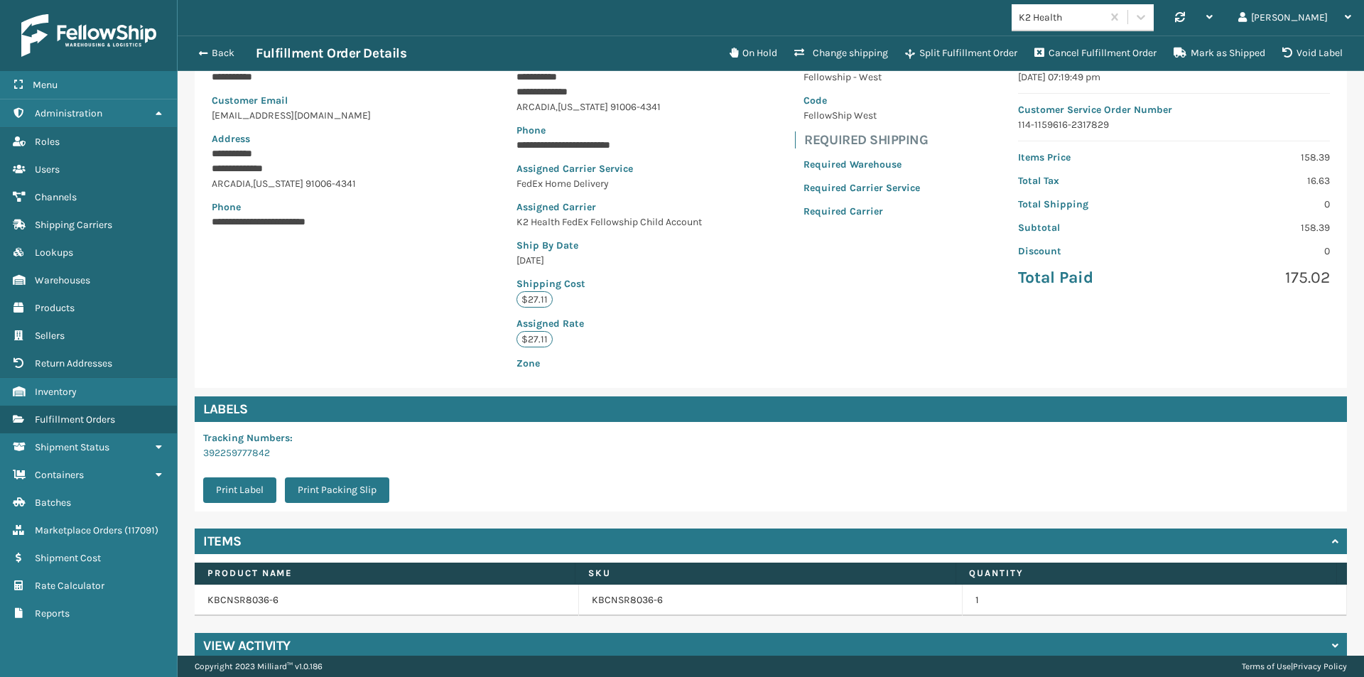
scroll to position [0, 0]
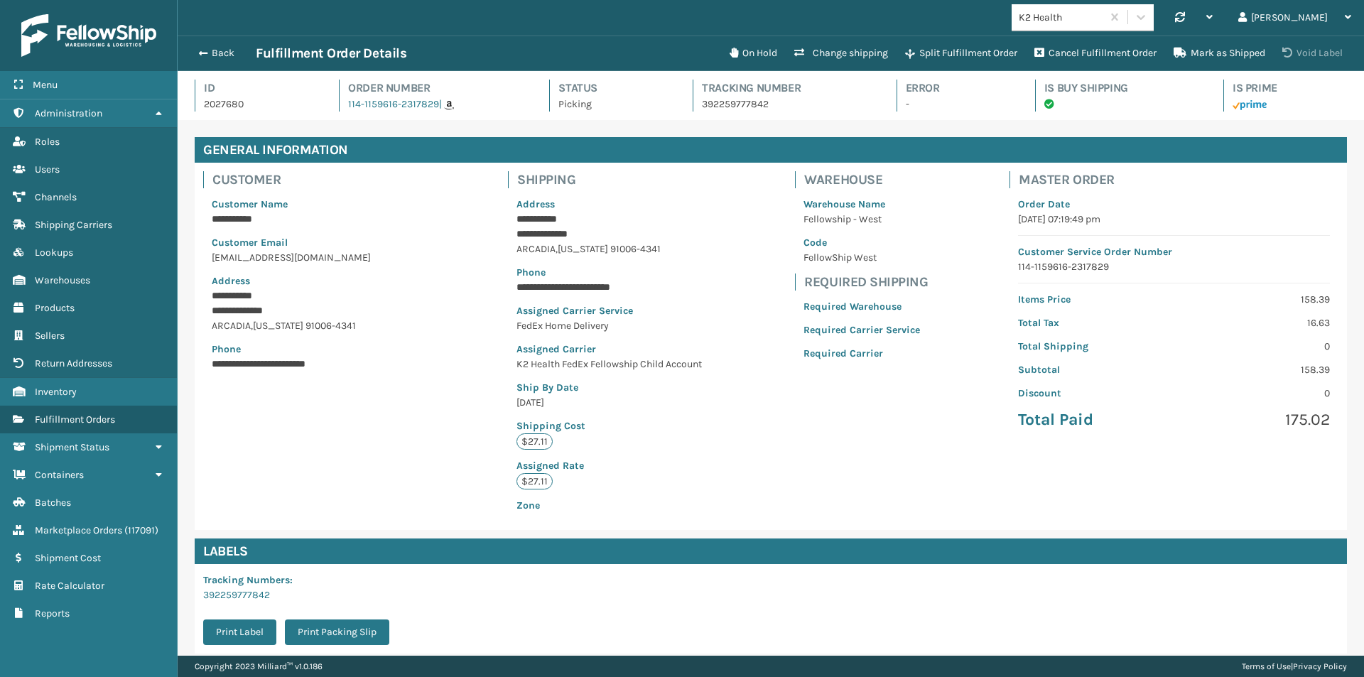
click at [1291, 48] on icon at bounding box center [1288, 53] width 10 height 10
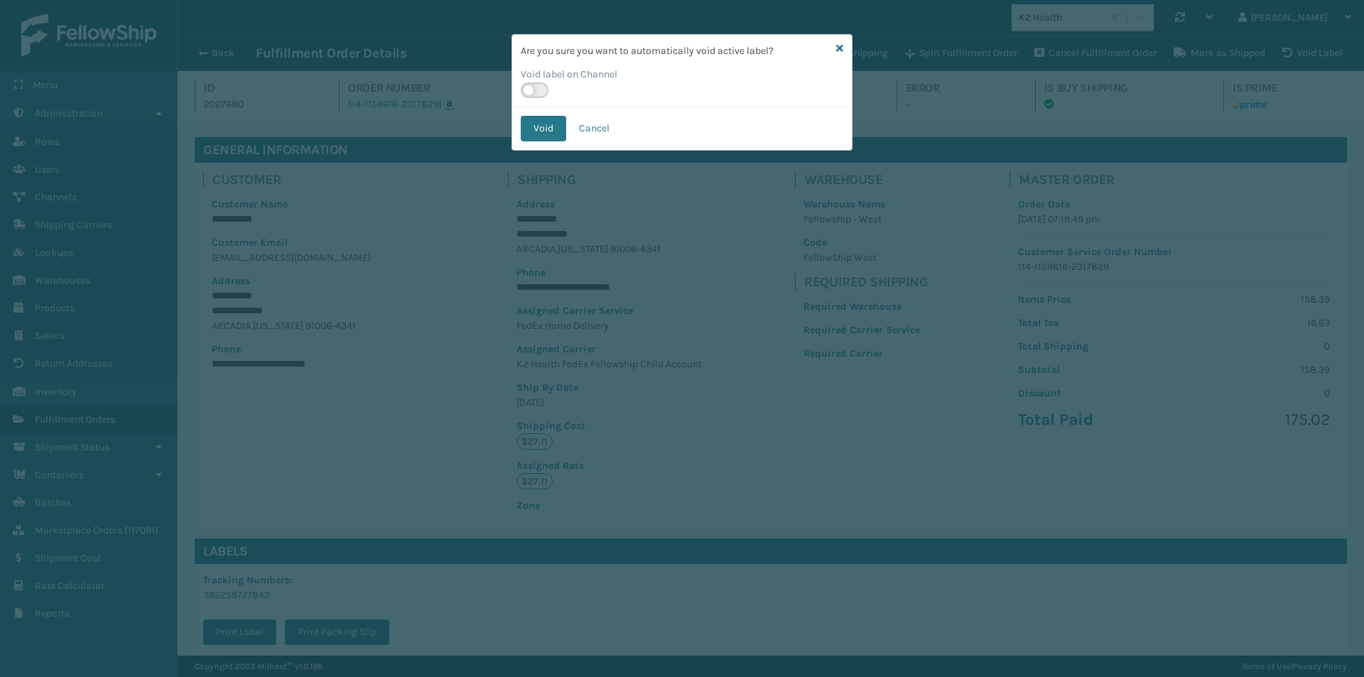
click at [541, 90] on label at bounding box center [535, 90] width 28 height 16
click at [530, 90] on input "checkbox" at bounding box center [525, 86] width 9 height 9
checkbox input "true"
click at [544, 126] on button "Void" at bounding box center [543, 129] width 45 height 26
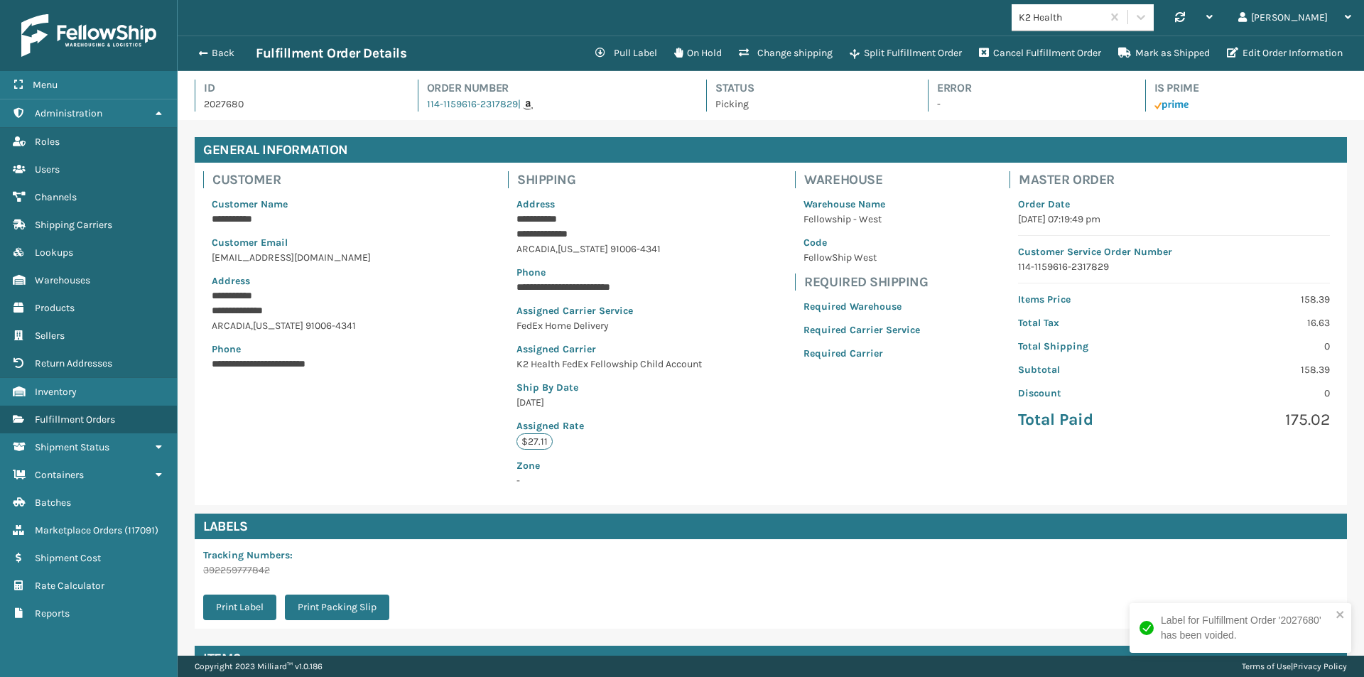
scroll to position [34, 1187]
click at [760, 55] on button "Change shipping" at bounding box center [785, 53] width 111 height 28
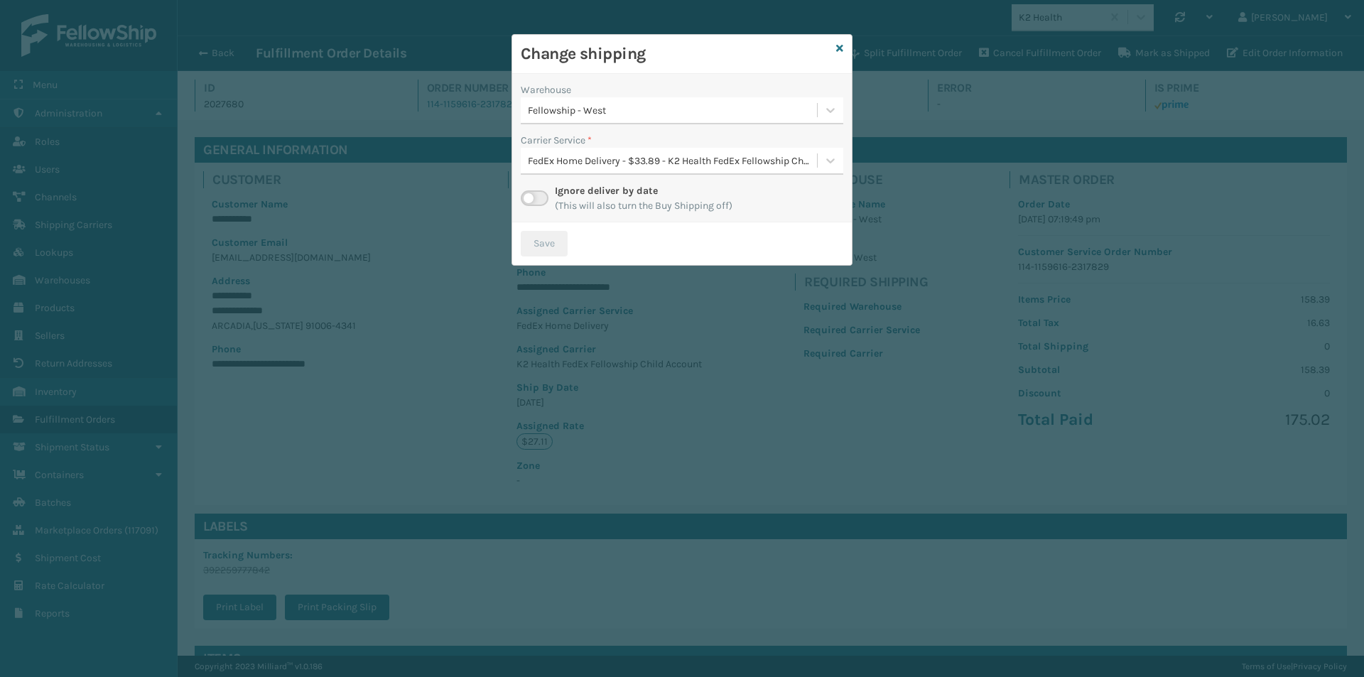
click at [605, 161] on div "FedEx Home Delivery - $33.89 - K2 Health FedEx Fellowship Child Account" at bounding box center [673, 160] width 291 height 15
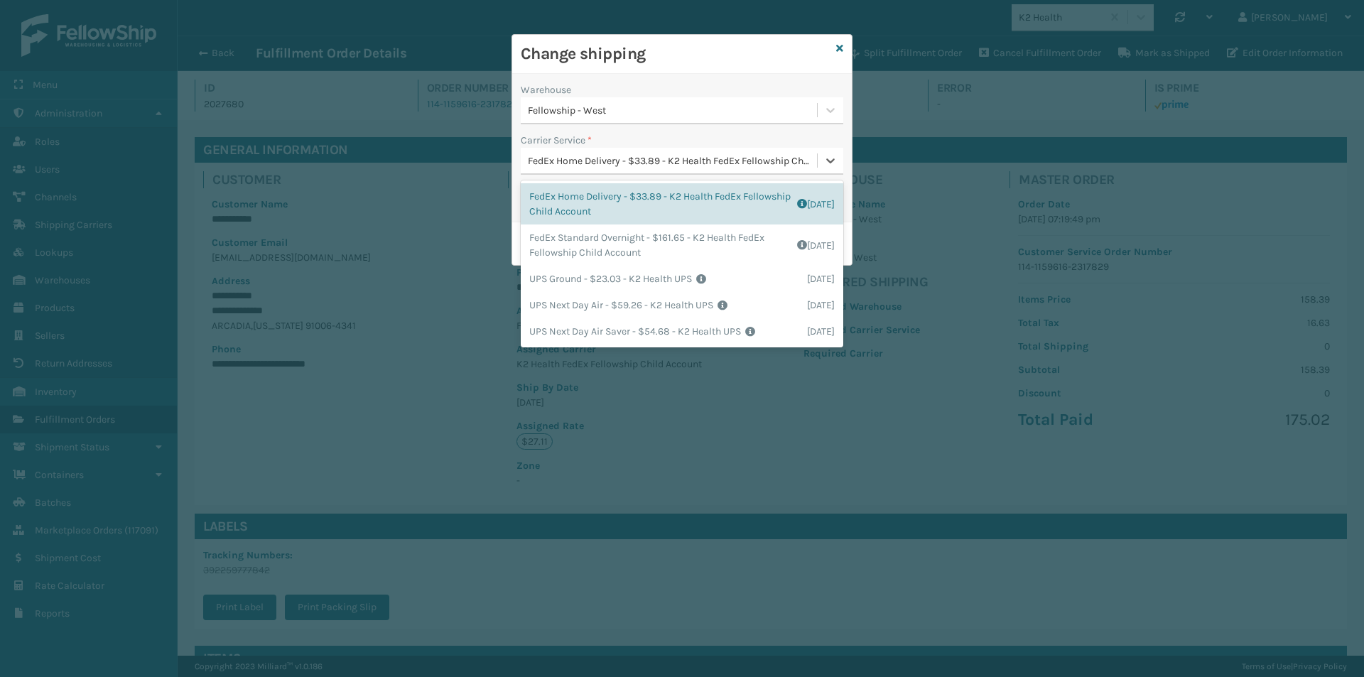
click at [605, 161] on div "FedEx Home Delivery - $33.89 - K2 Health FedEx Fellowship Child Account" at bounding box center [673, 160] width 291 height 15
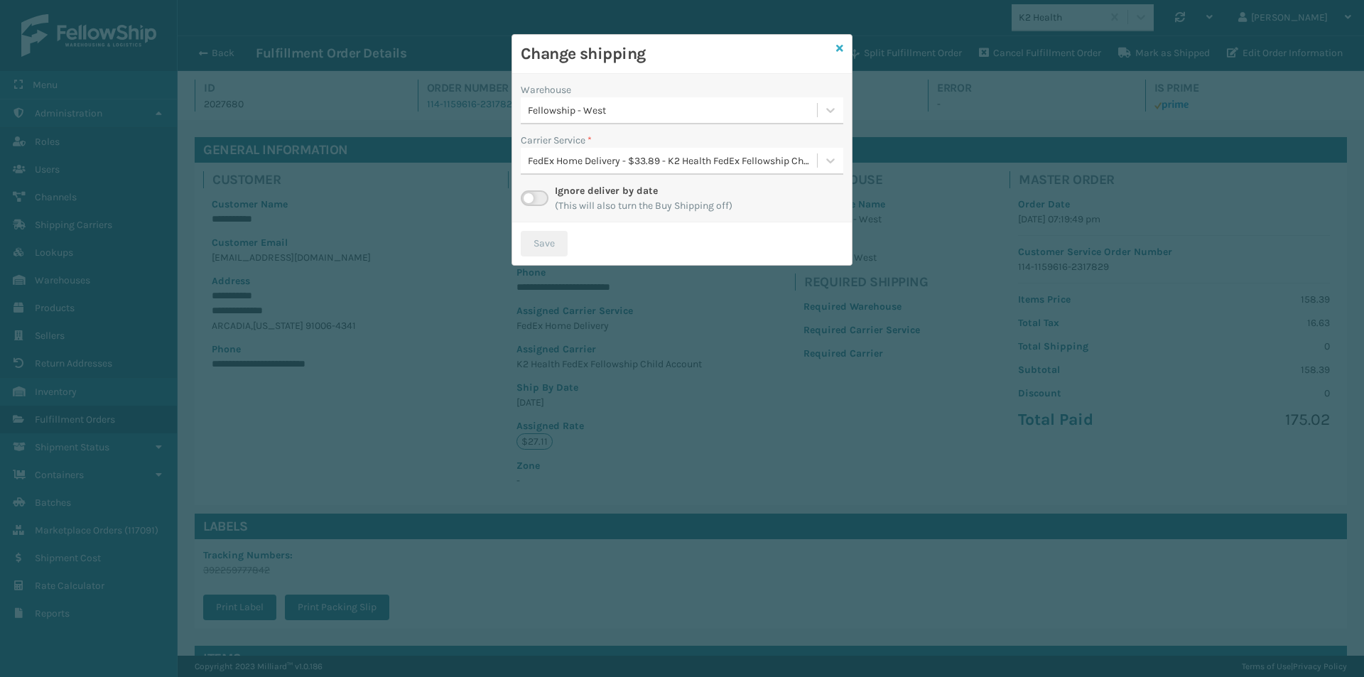
click at [838, 45] on icon at bounding box center [839, 48] width 7 height 10
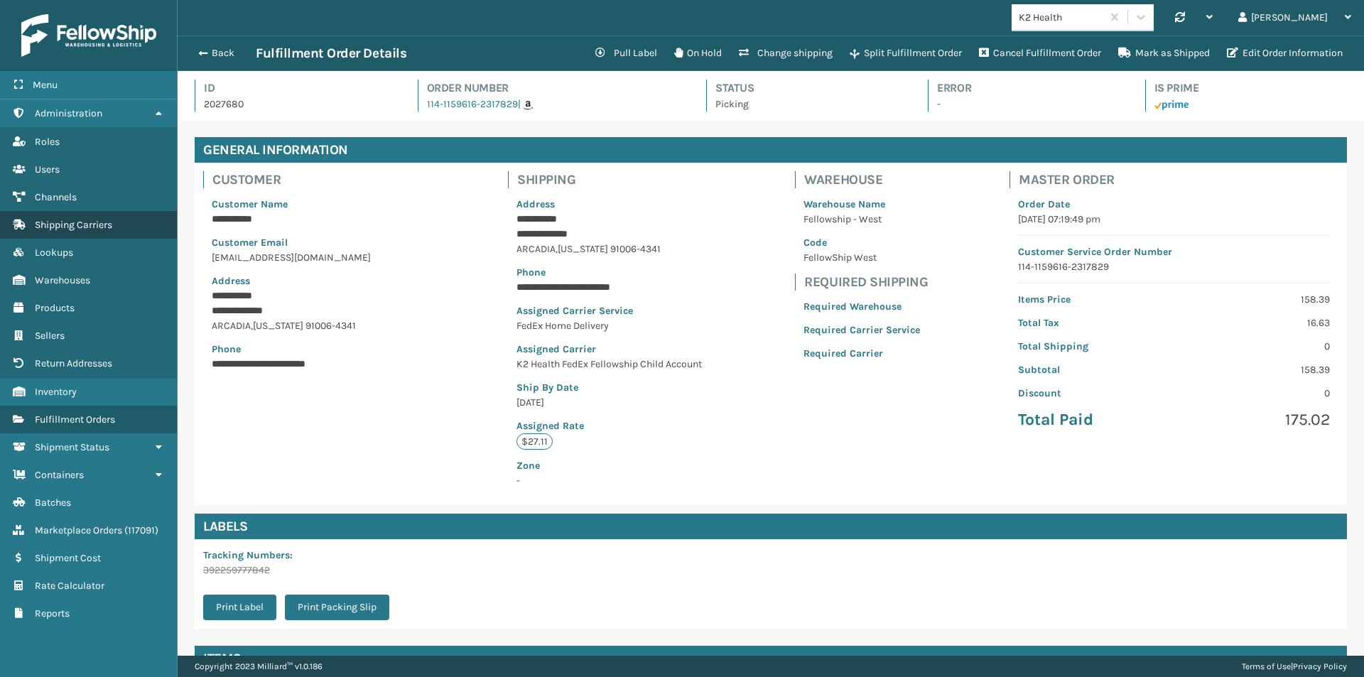
click at [68, 224] on span "Shipping Carriers" at bounding box center [73, 225] width 77 height 12
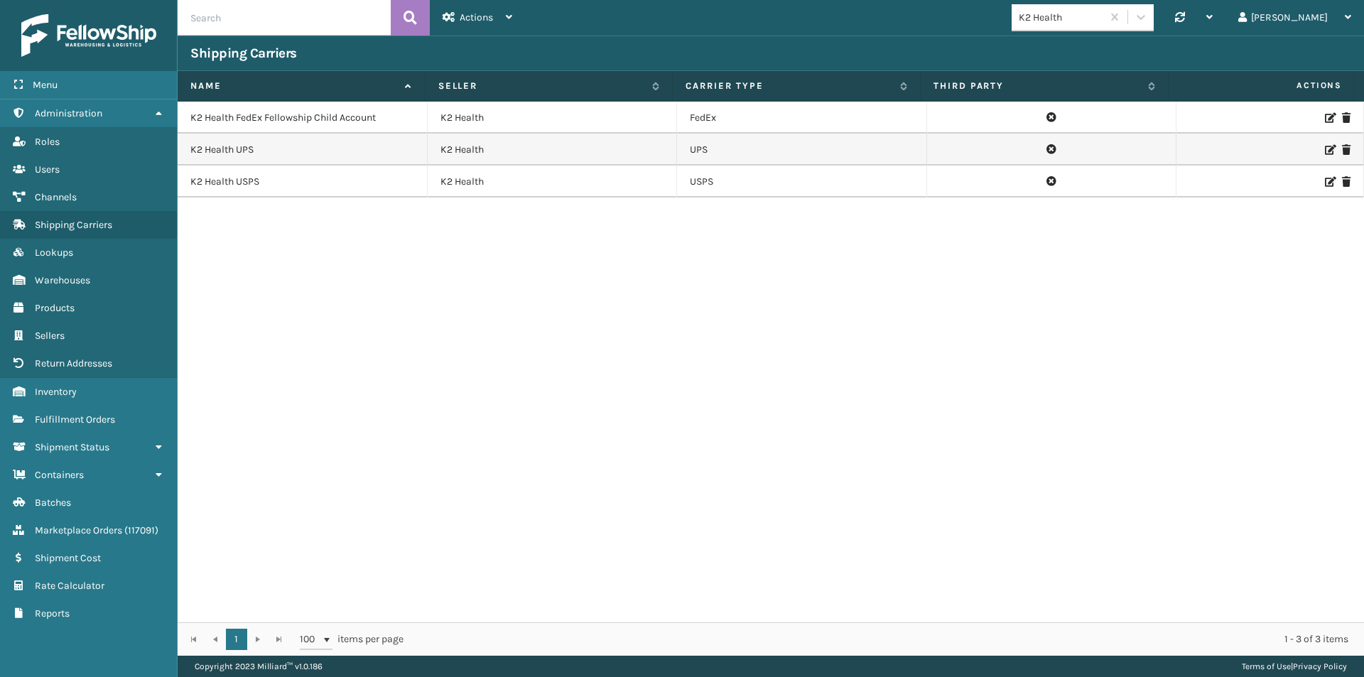
click at [1325, 118] on icon at bounding box center [1329, 118] width 9 height 10
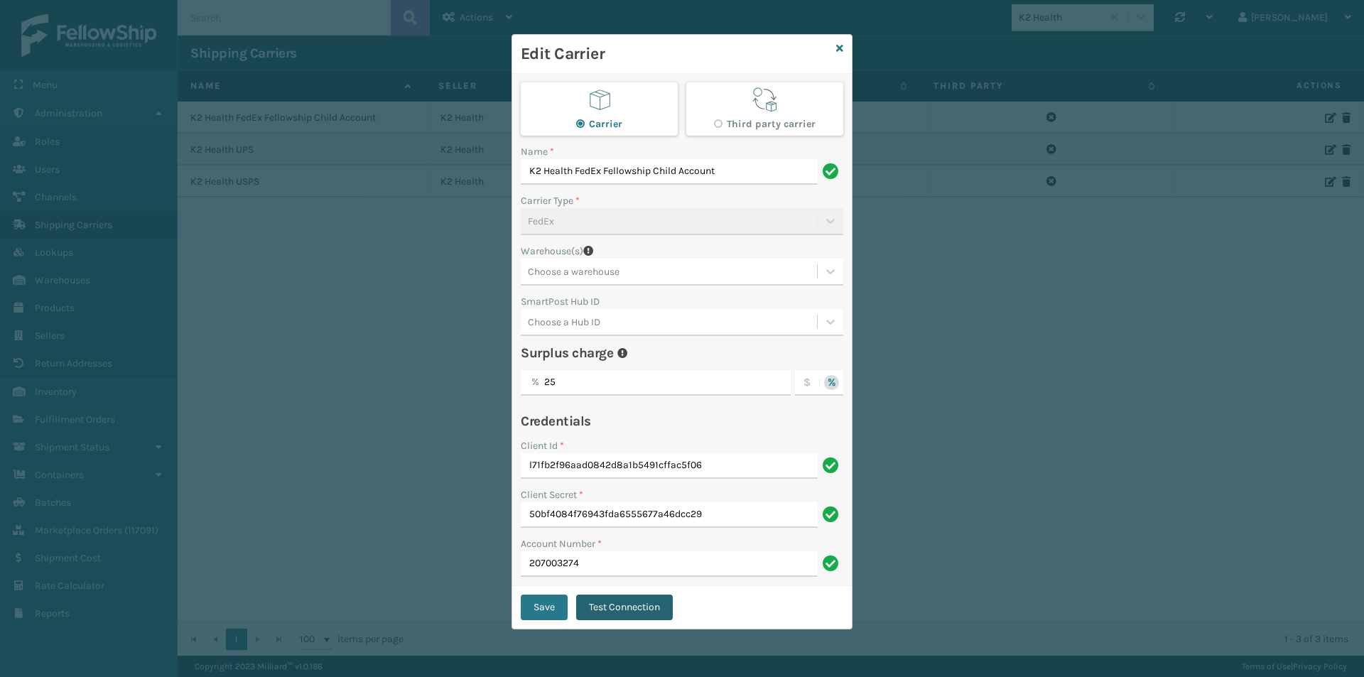
click at [598, 602] on button "Test Connection" at bounding box center [624, 608] width 97 height 26
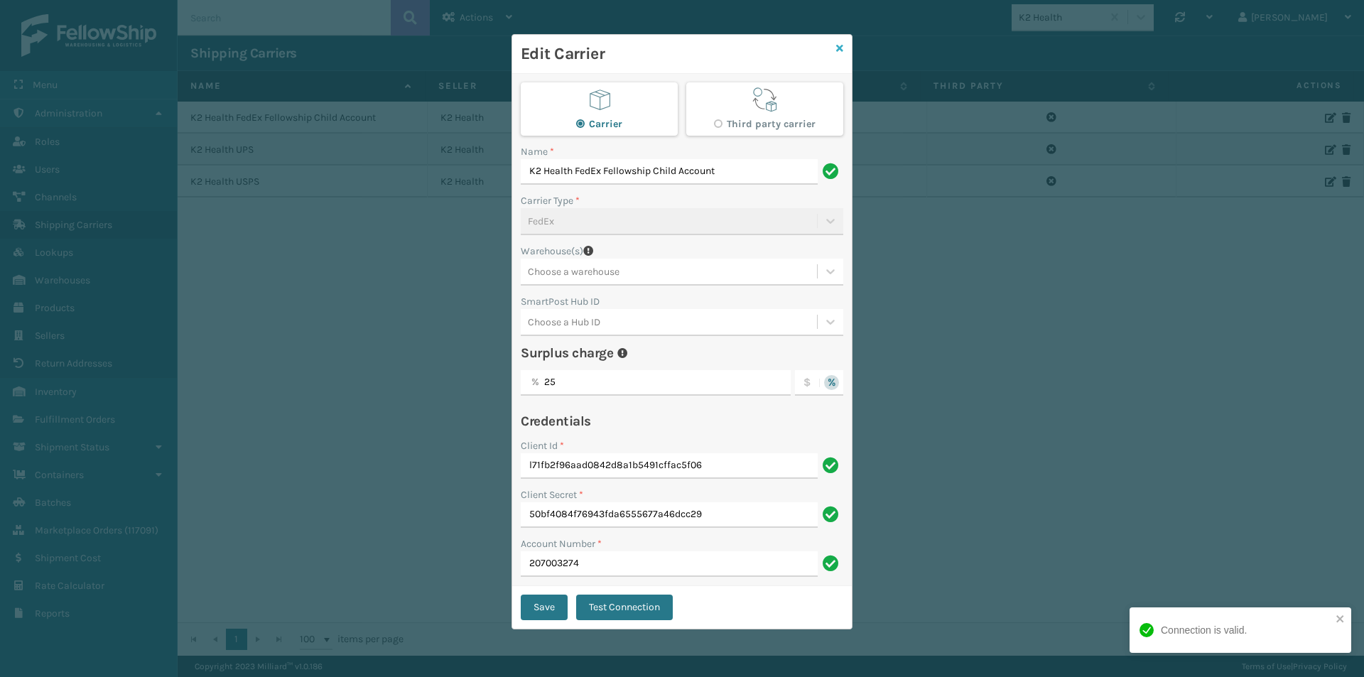
click at [838, 45] on icon at bounding box center [839, 48] width 7 height 10
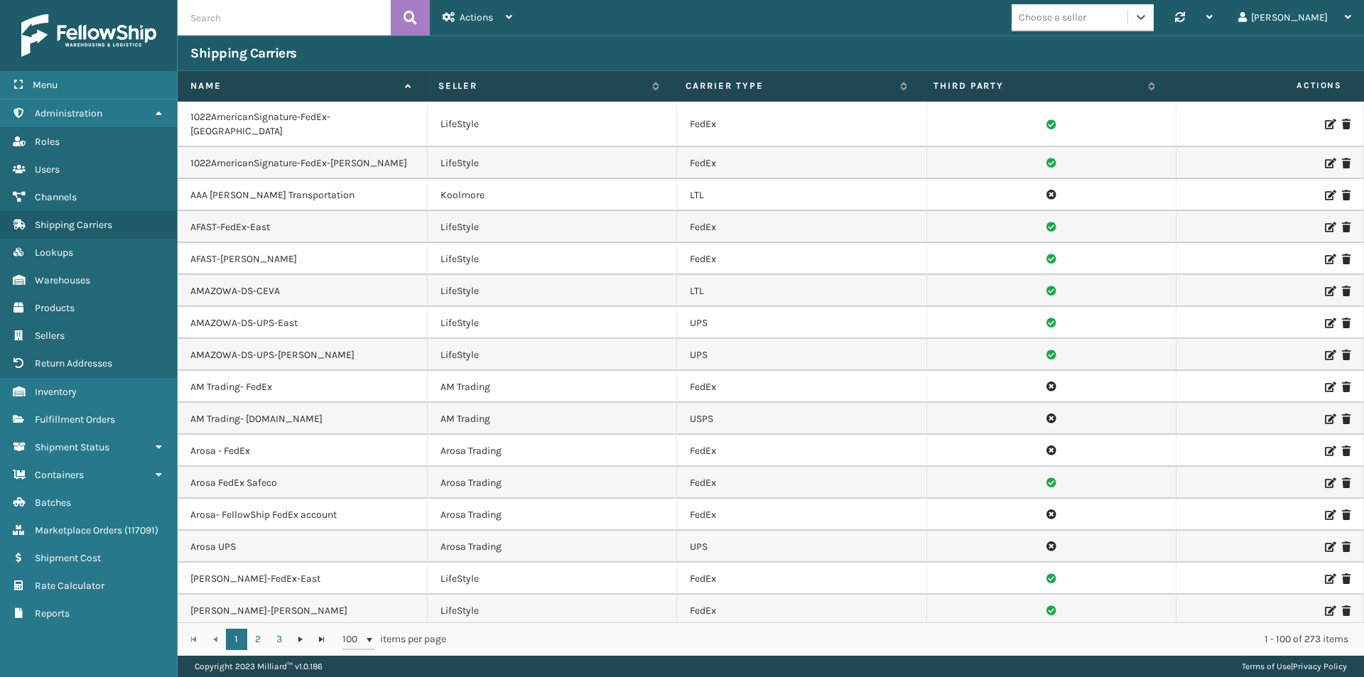
click at [1128, 16] on div "Choose a seller" at bounding box center [1070, 17] width 116 height 23
type input "[PERSON_NAME]"
click at [1094, 48] on div "[PERSON_NAME] Brands" at bounding box center [1083, 53] width 142 height 26
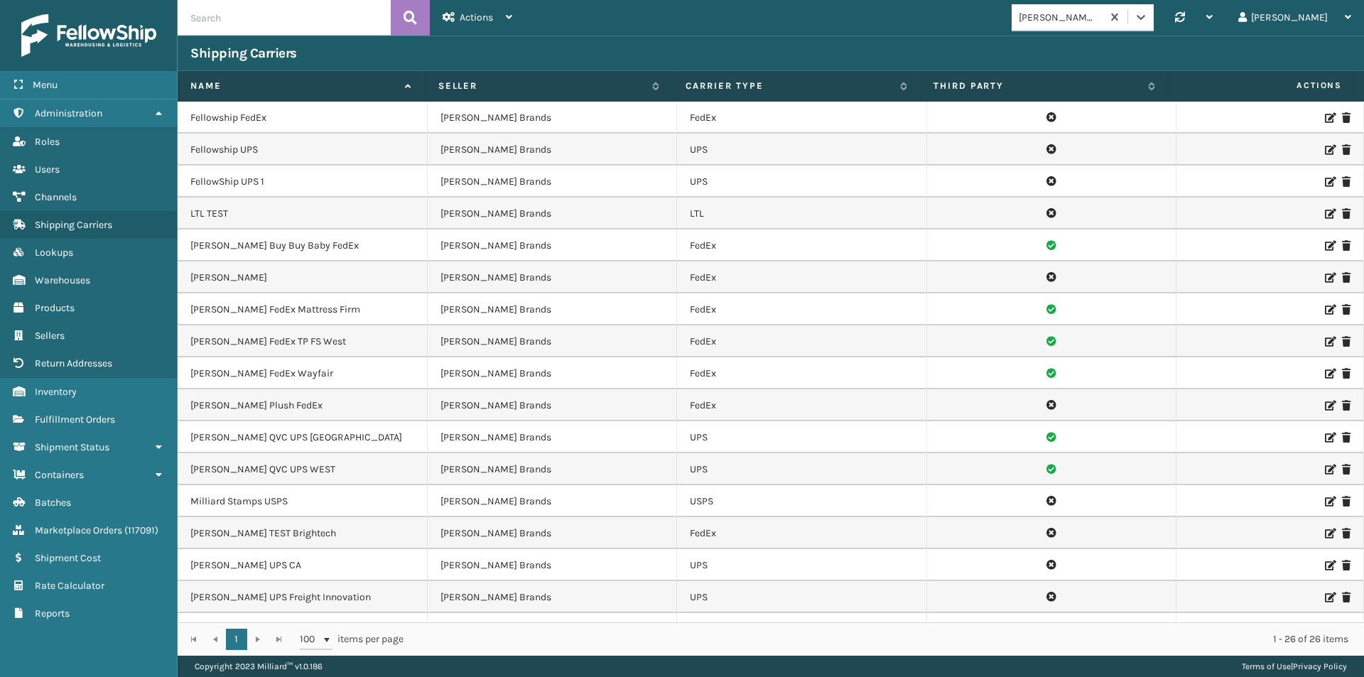
click at [1325, 277] on icon at bounding box center [1329, 278] width 9 height 10
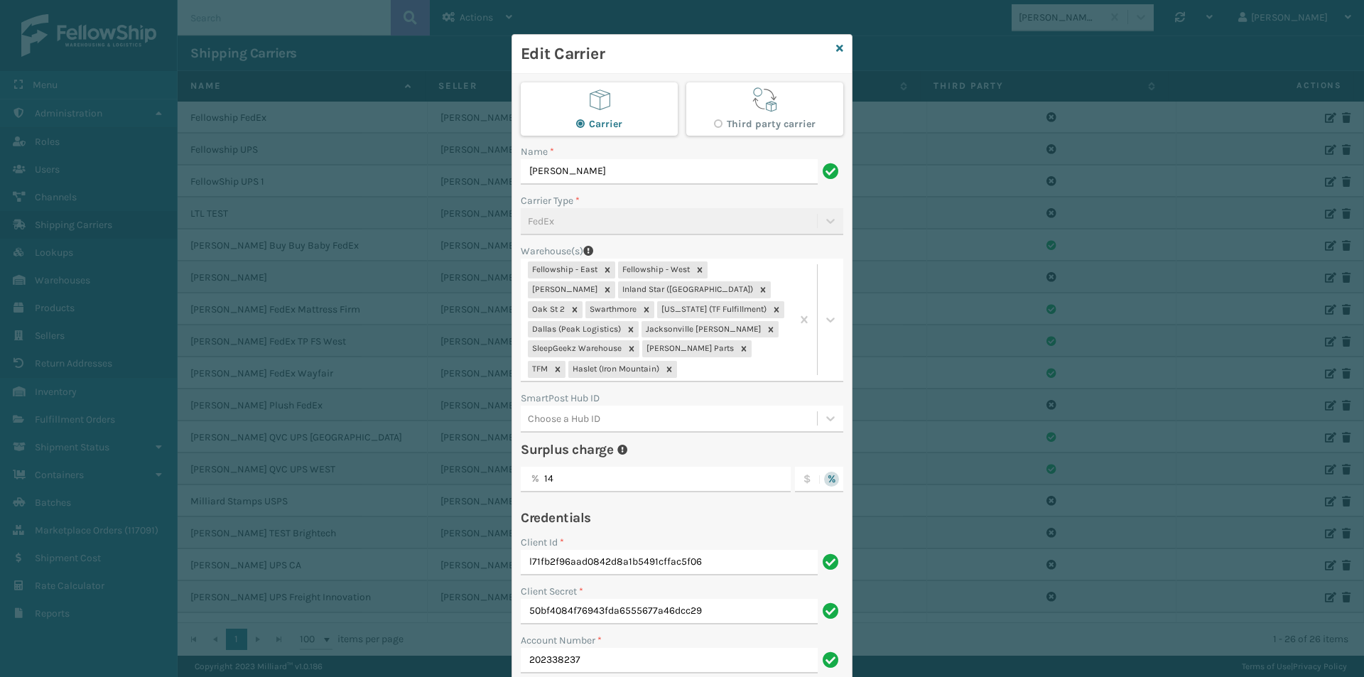
click at [830, 43] on div "Edit Carrier" at bounding box center [682, 54] width 340 height 39
click at [836, 47] on icon at bounding box center [839, 48] width 7 height 10
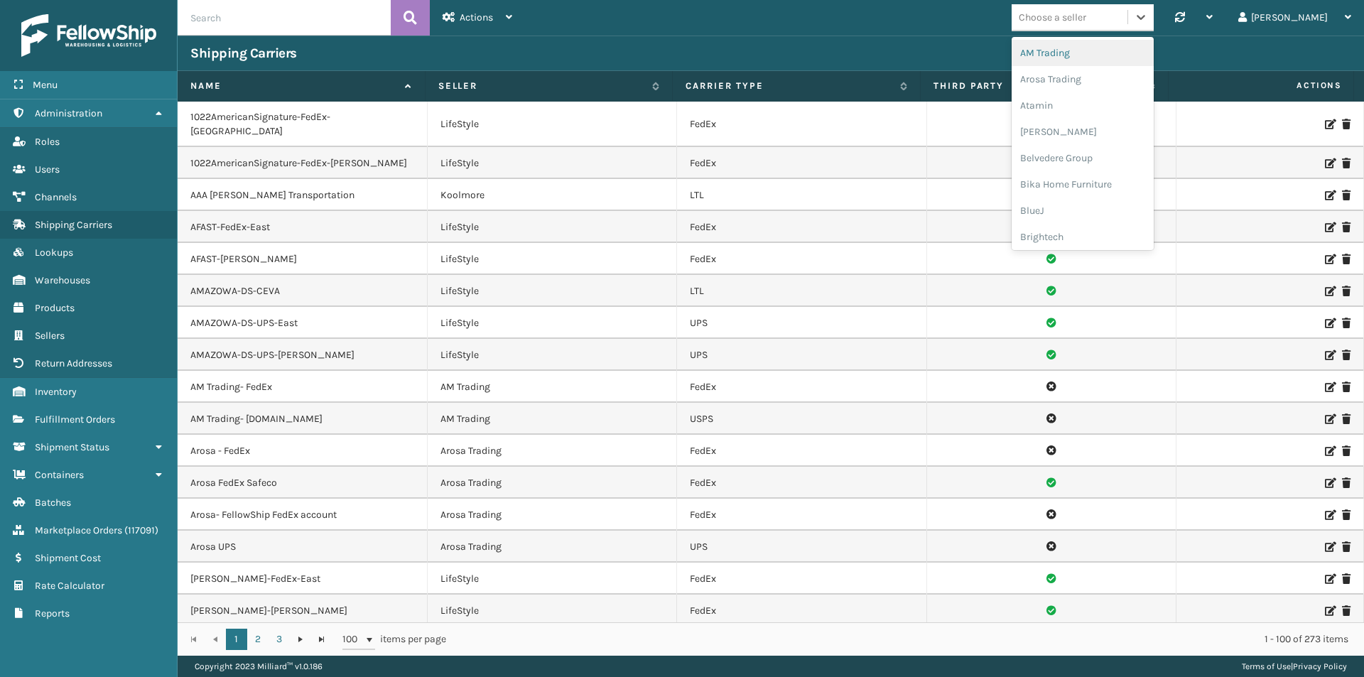
click at [1128, 18] on div "Choose a seller" at bounding box center [1070, 17] width 116 height 23
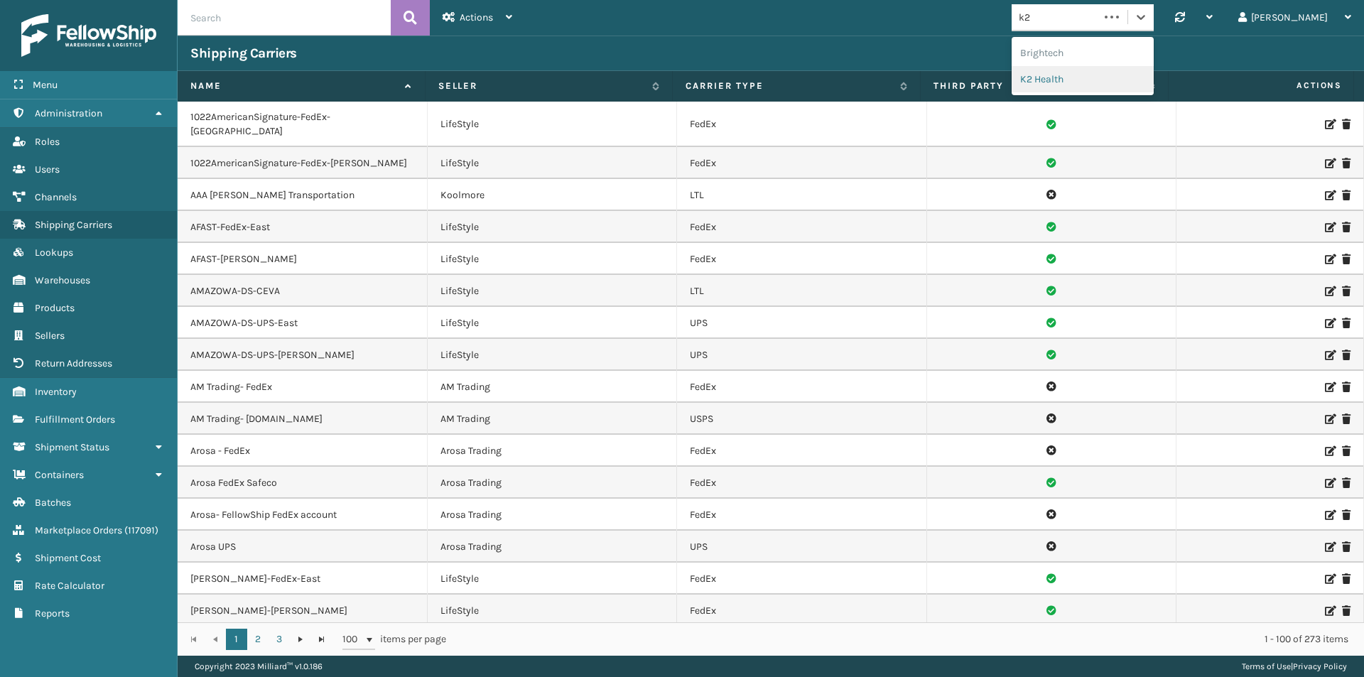
type input "k2"
click at [1078, 71] on th "Third Party" at bounding box center [1045, 86] width 248 height 31
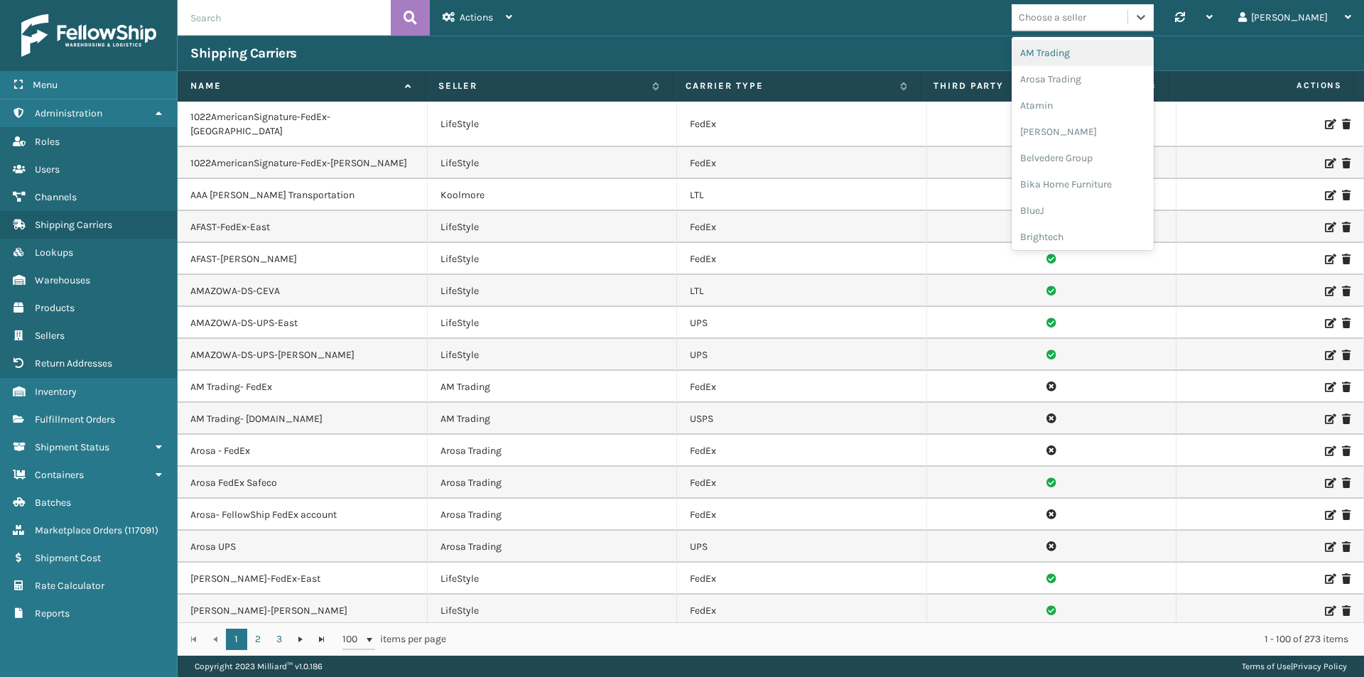
click at [1086, 19] on div "Choose a seller" at bounding box center [1053, 17] width 68 height 15
type input "k2"
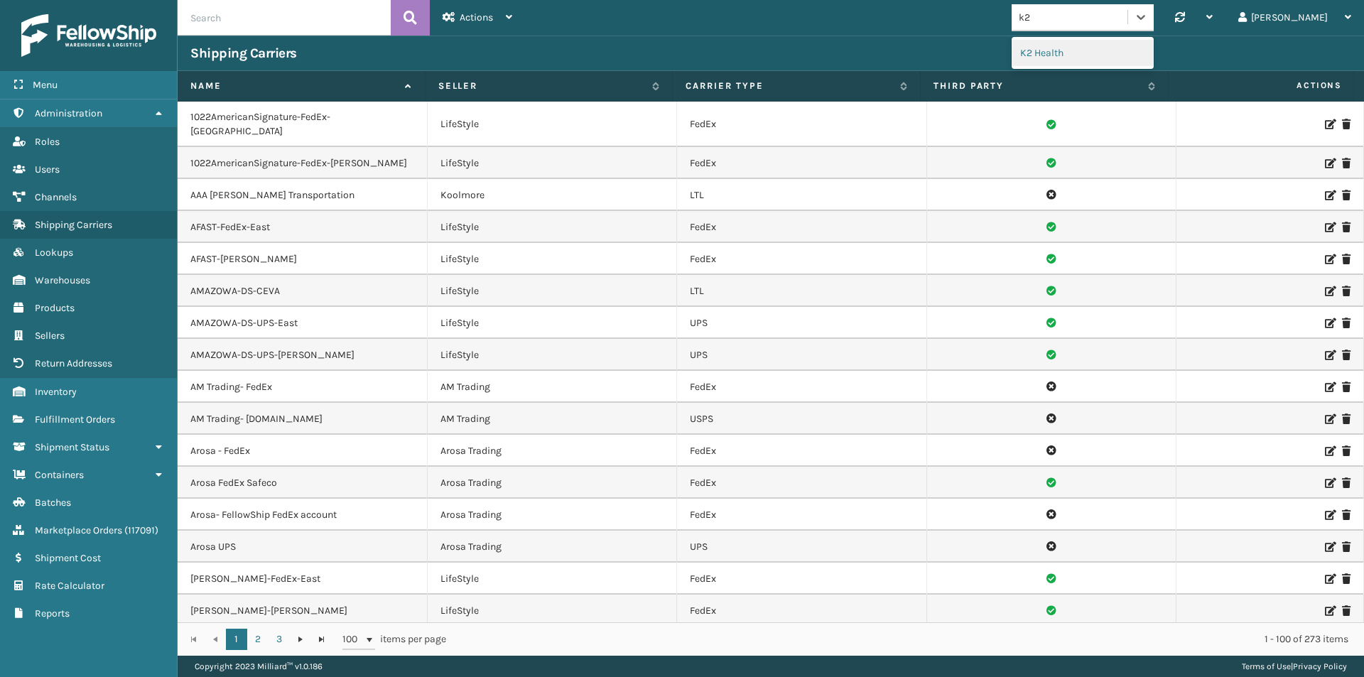
click at [1101, 50] on div "K2 Health" at bounding box center [1083, 53] width 142 height 26
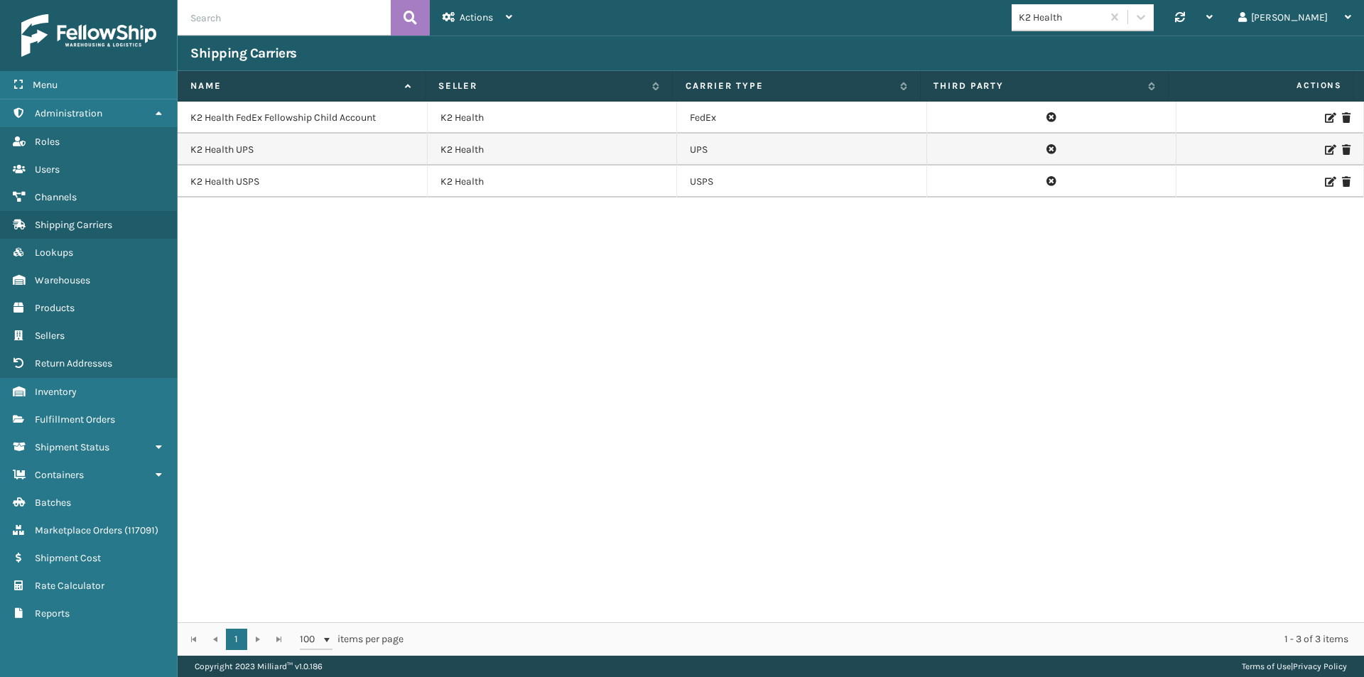
click at [1325, 117] on icon at bounding box center [1329, 118] width 9 height 10
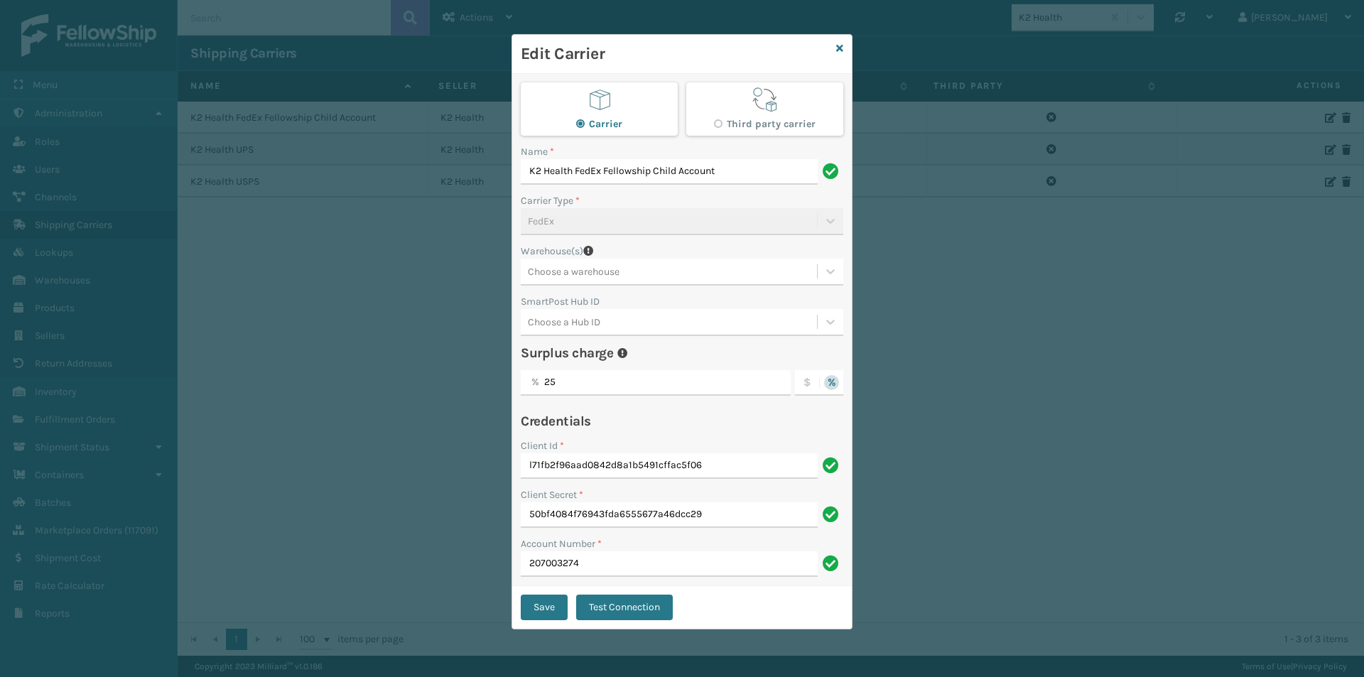
click at [545, 265] on div "Choose a warehouse" at bounding box center [574, 271] width 92 height 15
click at [560, 309] on div "Dallas (Peak Logistics)" at bounding box center [682, 307] width 323 height 26
click at [652, 266] on div "Dallas (Peak Logistics)" at bounding box center [656, 271] width 271 height 23
click at [623, 306] on div "Fellowship - East" at bounding box center [682, 307] width 323 height 26
click at [735, 270] on div "Dallas (Peak Logistics) Fellowship - East" at bounding box center [656, 271] width 271 height 23
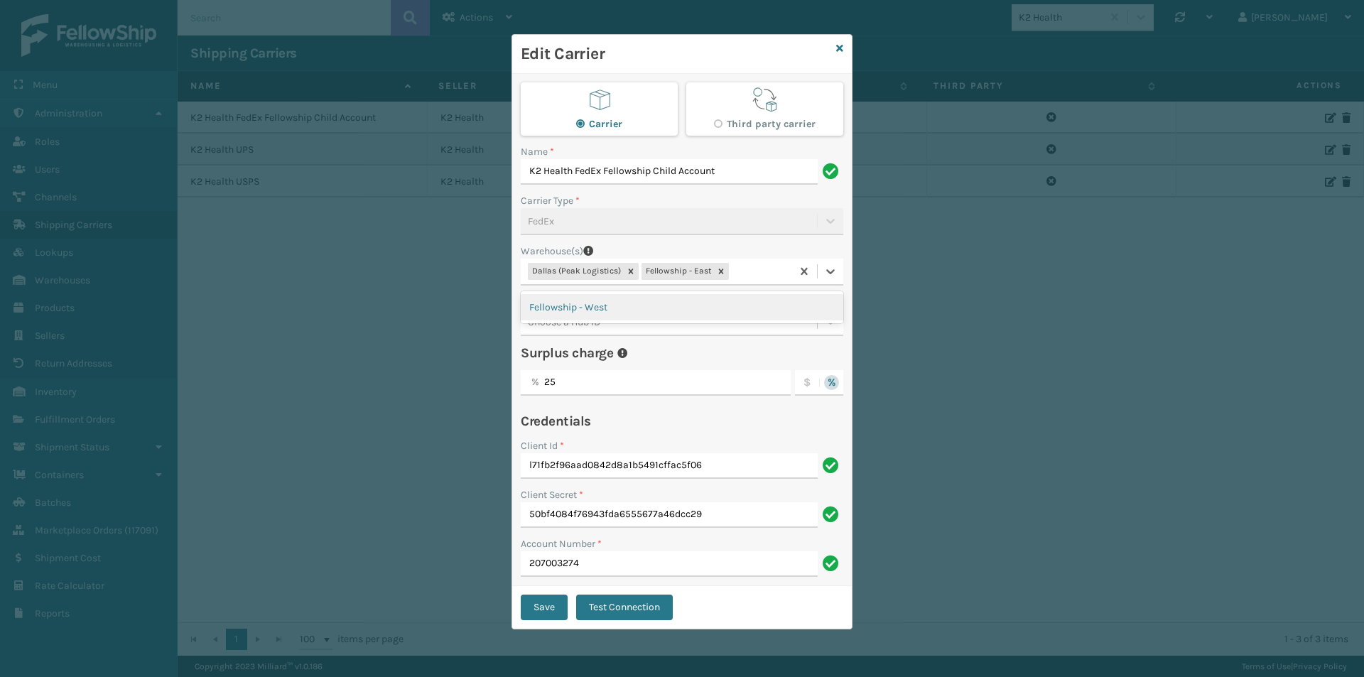
click at [620, 308] on div "Fellowship - West" at bounding box center [682, 307] width 323 height 26
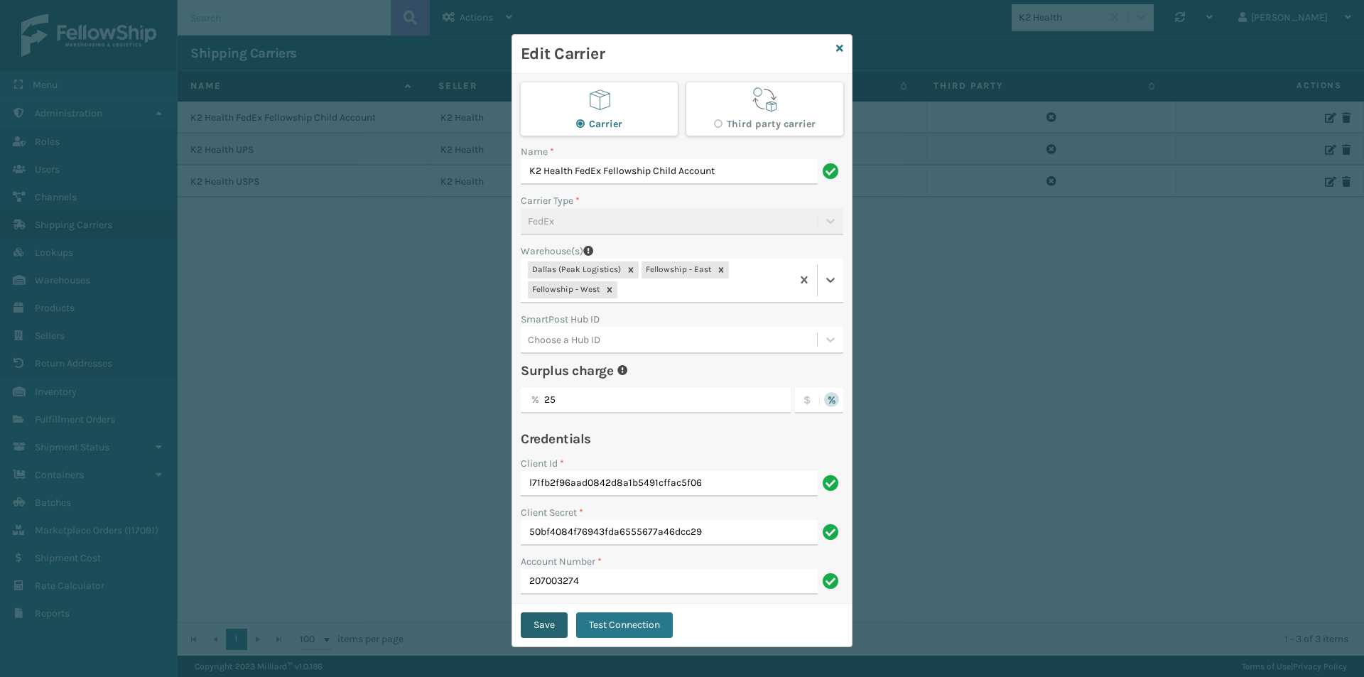
click at [549, 620] on button "Save" at bounding box center [544, 625] width 47 height 26
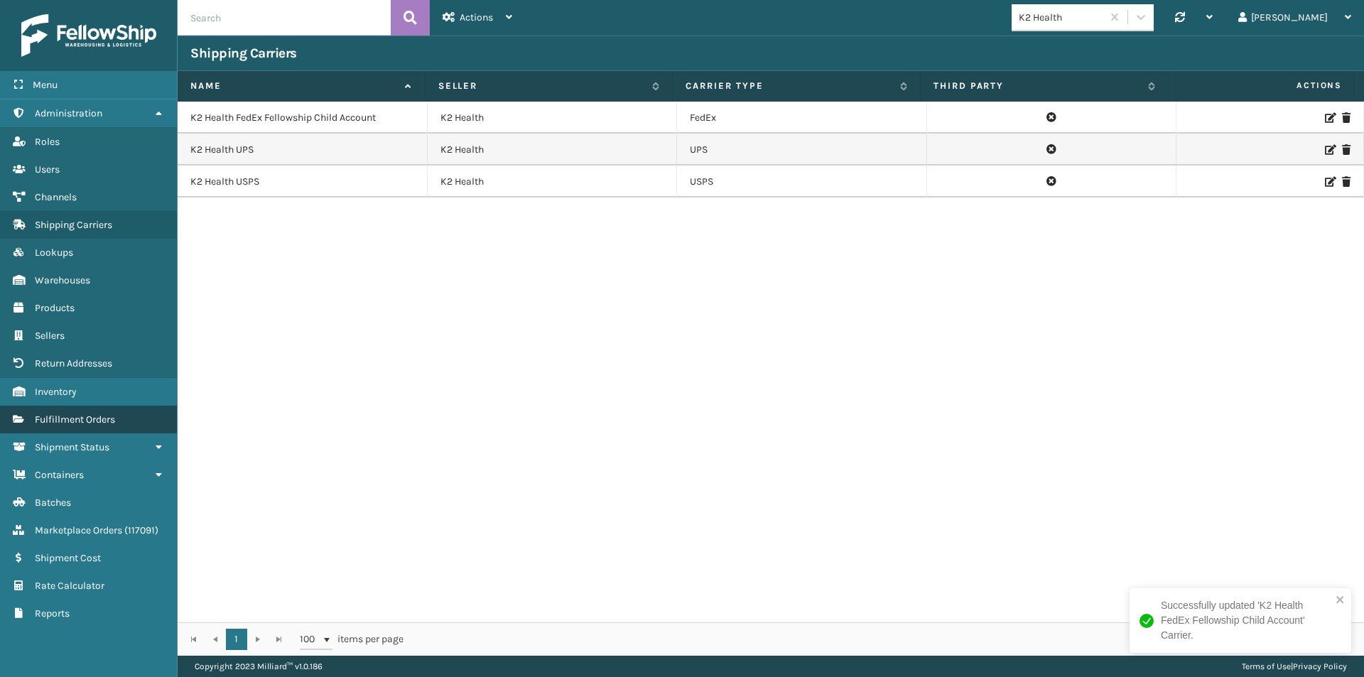
click at [80, 422] on span "Fulfillment Orders" at bounding box center [75, 420] width 80 height 12
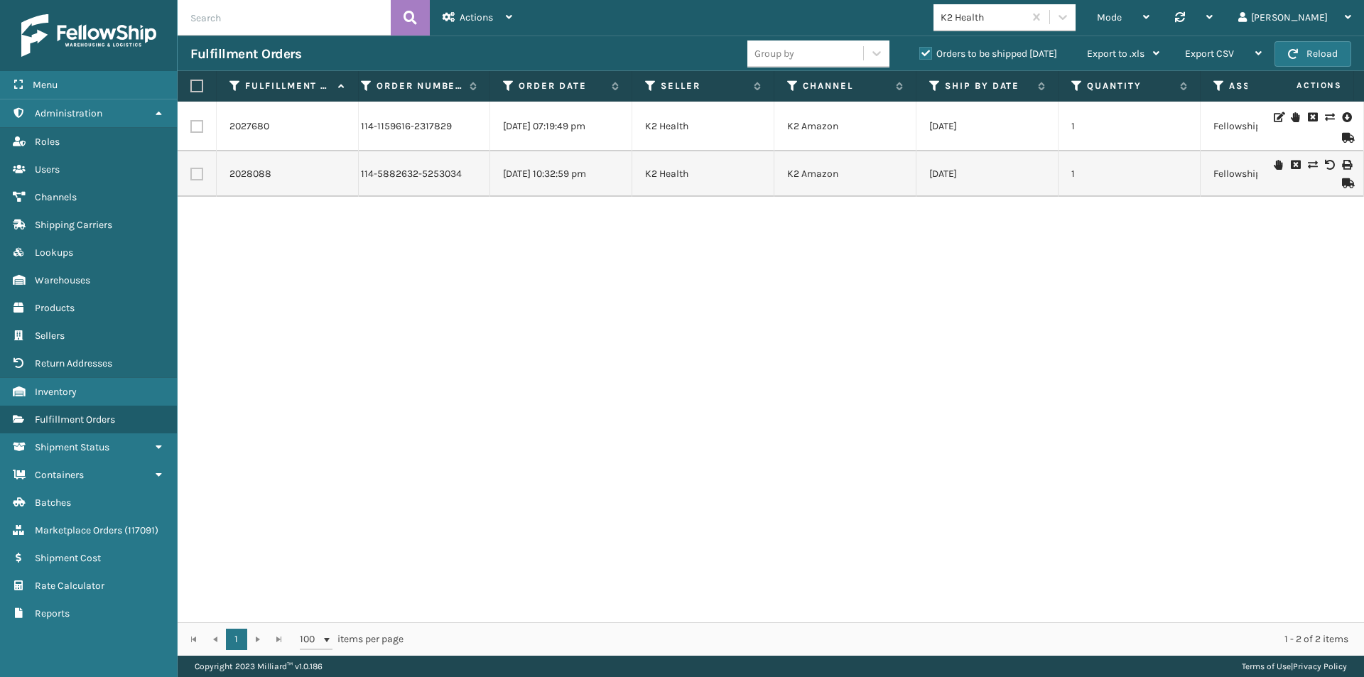
scroll to position [0, 3]
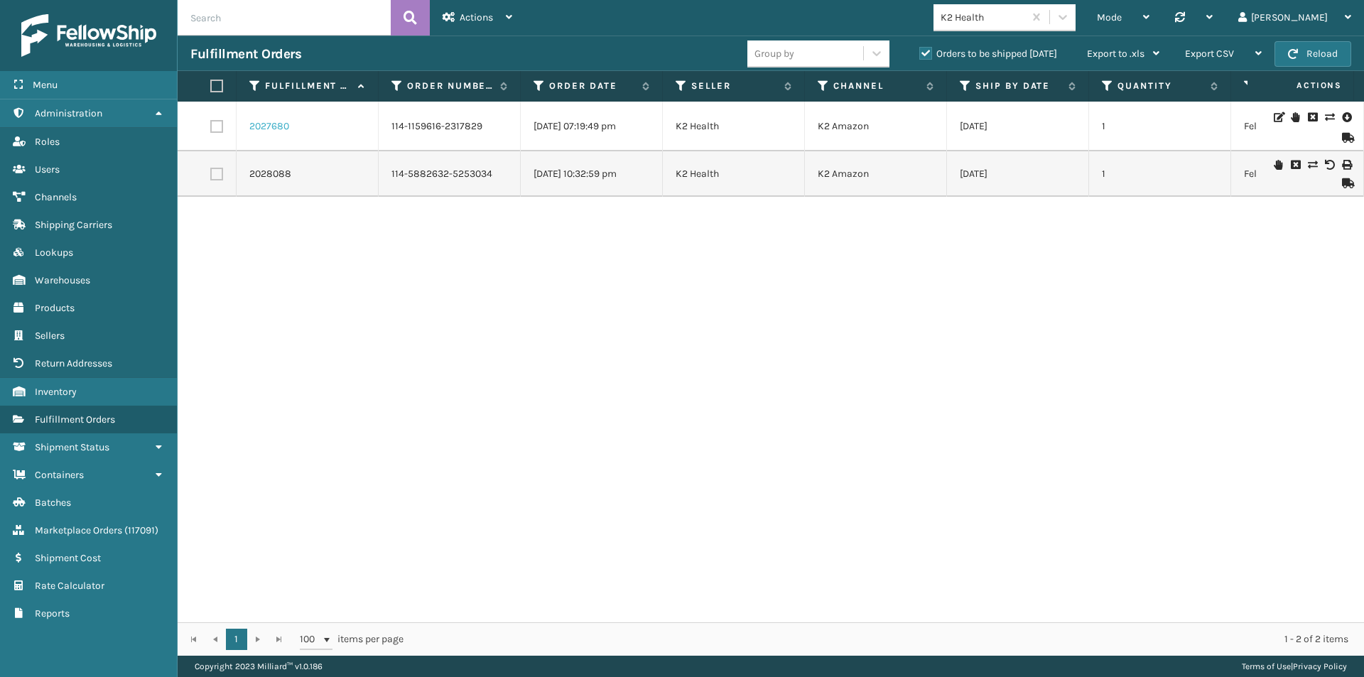
click at [278, 128] on link "2027680" at bounding box center [269, 126] width 40 height 14
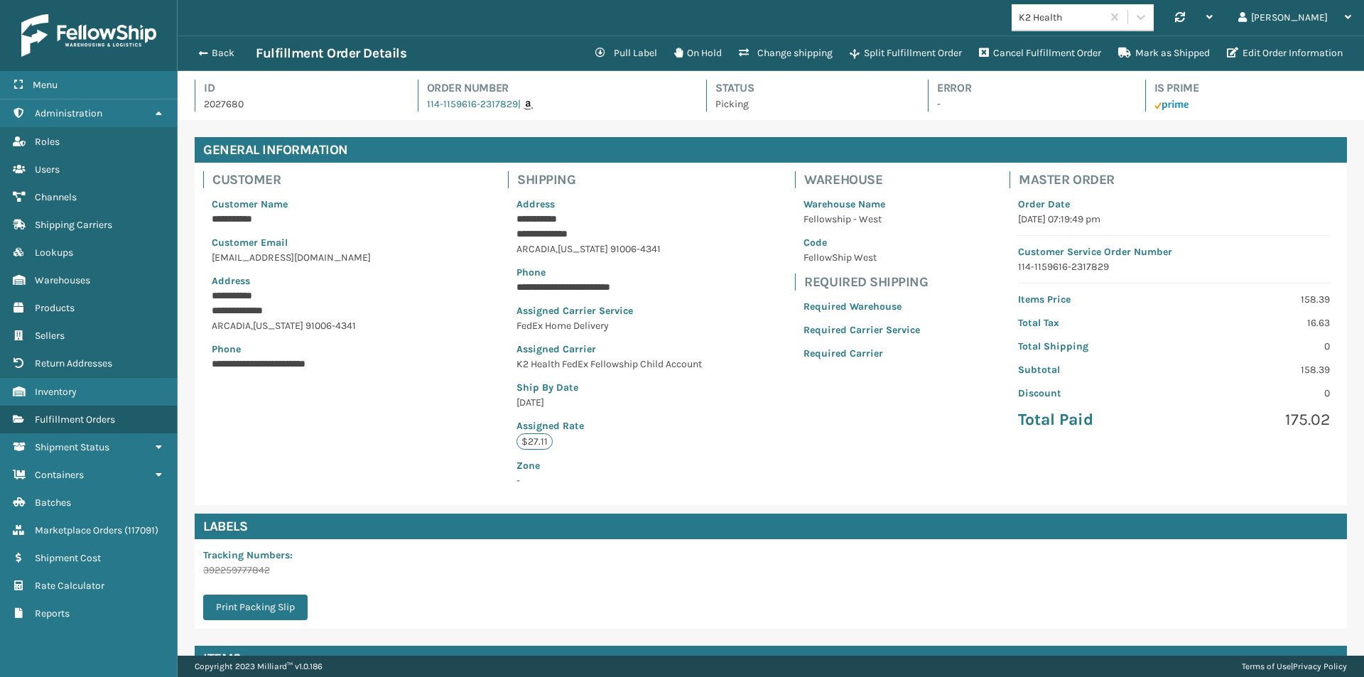
scroll to position [34, 1187]
click at [768, 51] on button "Change shipping" at bounding box center [785, 53] width 111 height 28
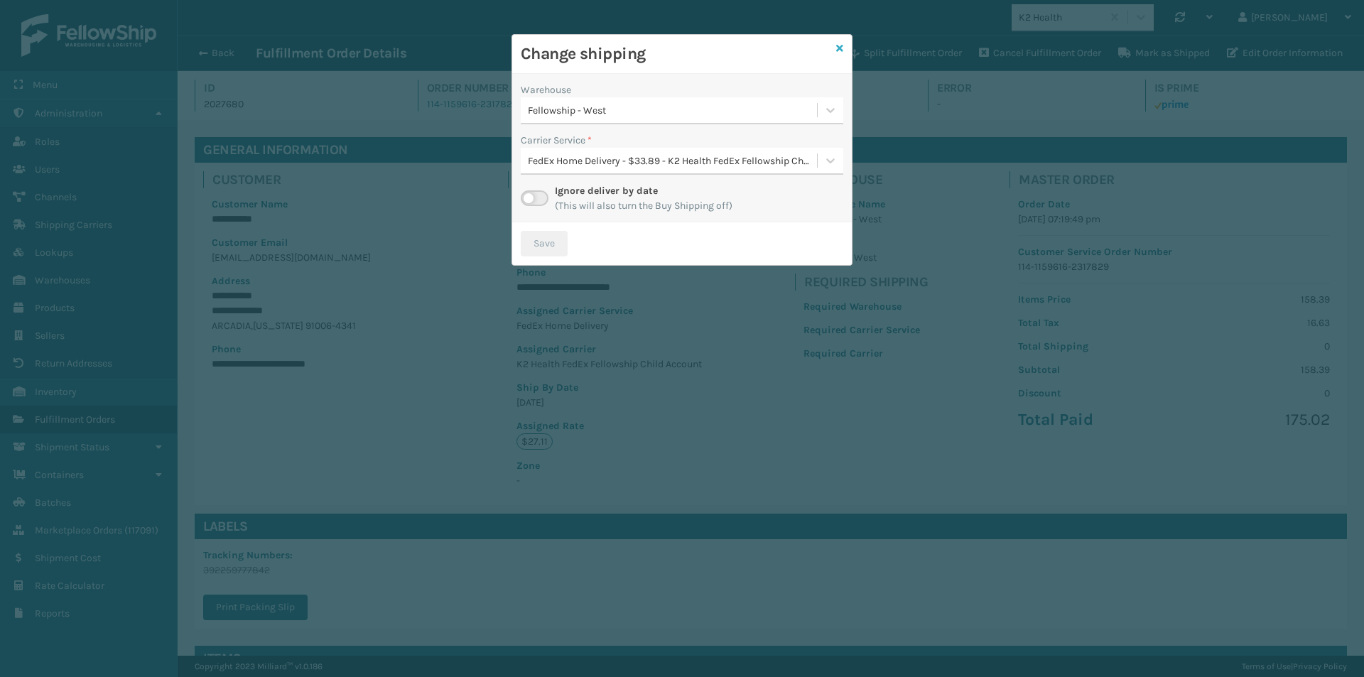
click at [838, 45] on icon at bounding box center [839, 48] width 7 height 10
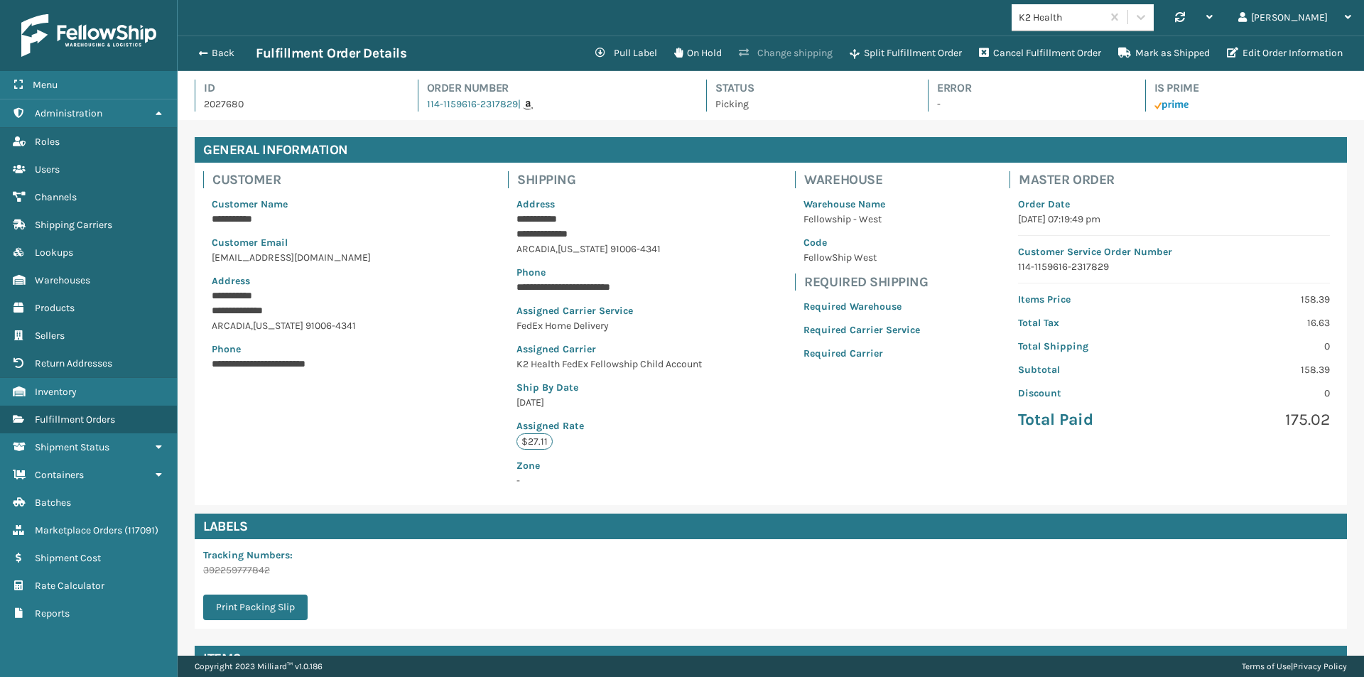
click at [782, 53] on button "Change shipping" at bounding box center [785, 53] width 111 height 28
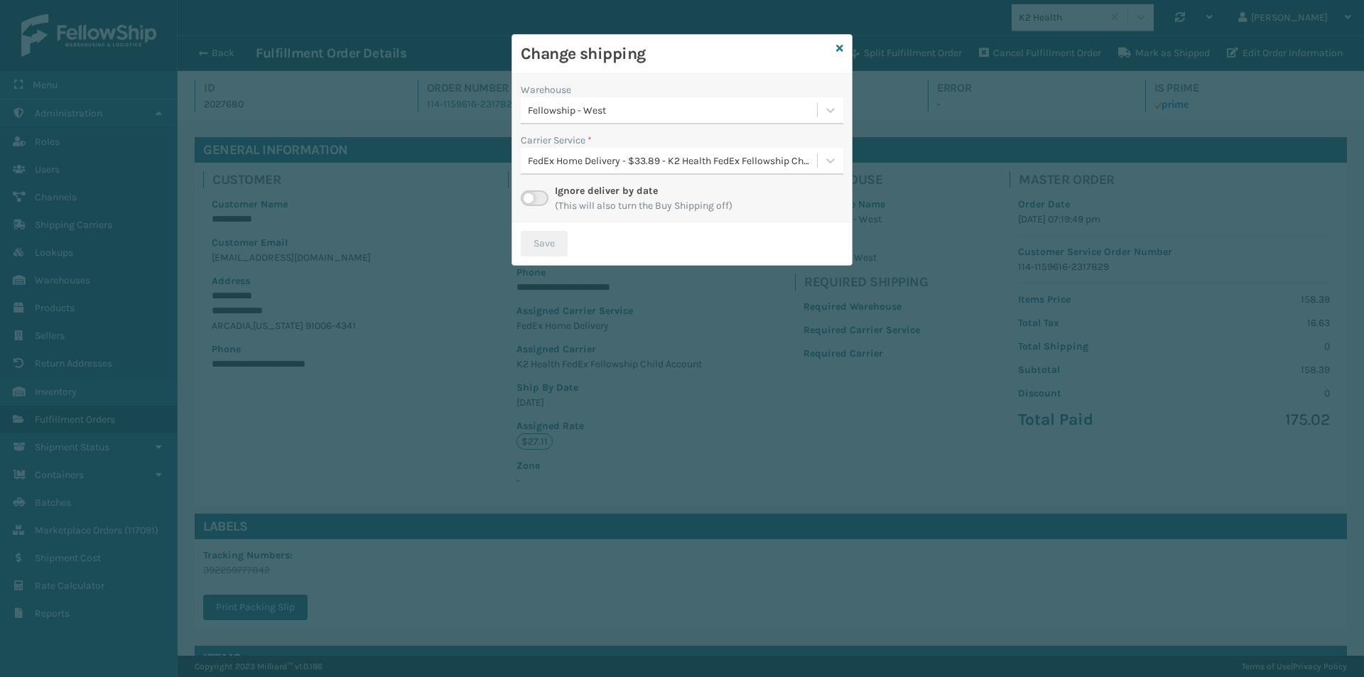
click at [598, 110] on div "Fellowship - West" at bounding box center [673, 110] width 291 height 15
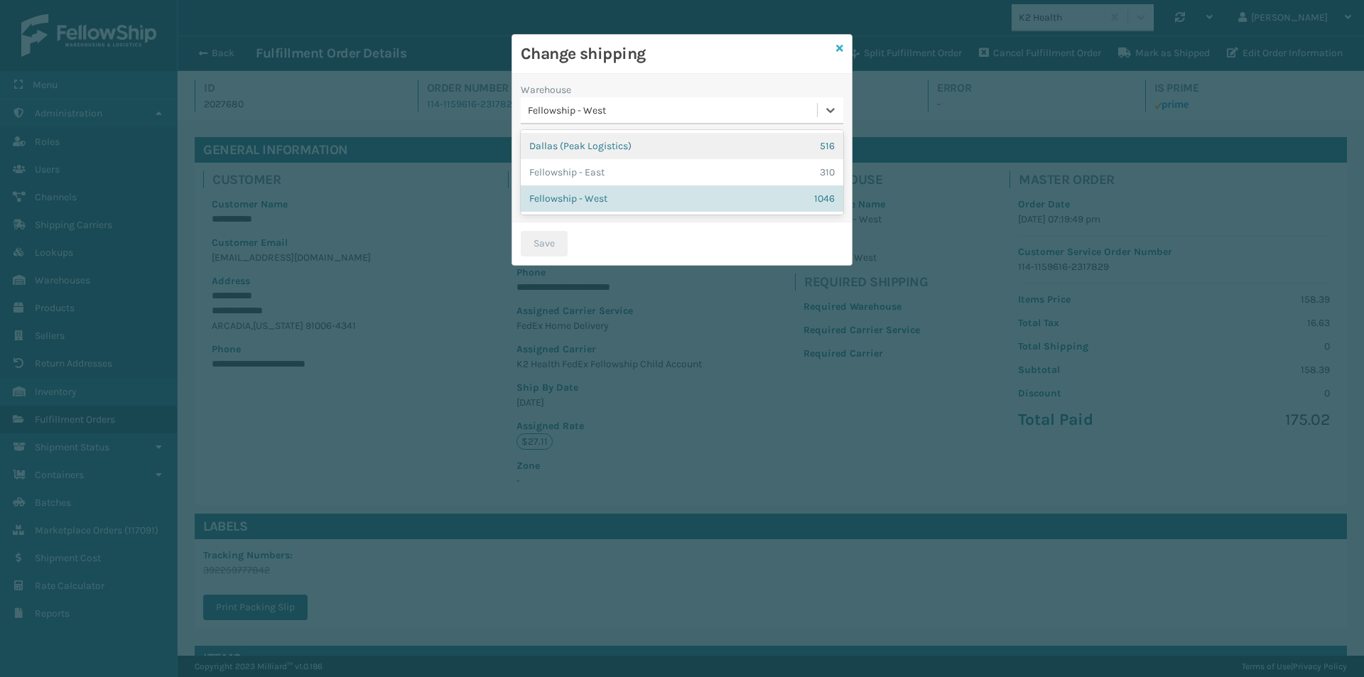
click at [838, 47] on icon at bounding box center [839, 48] width 7 height 10
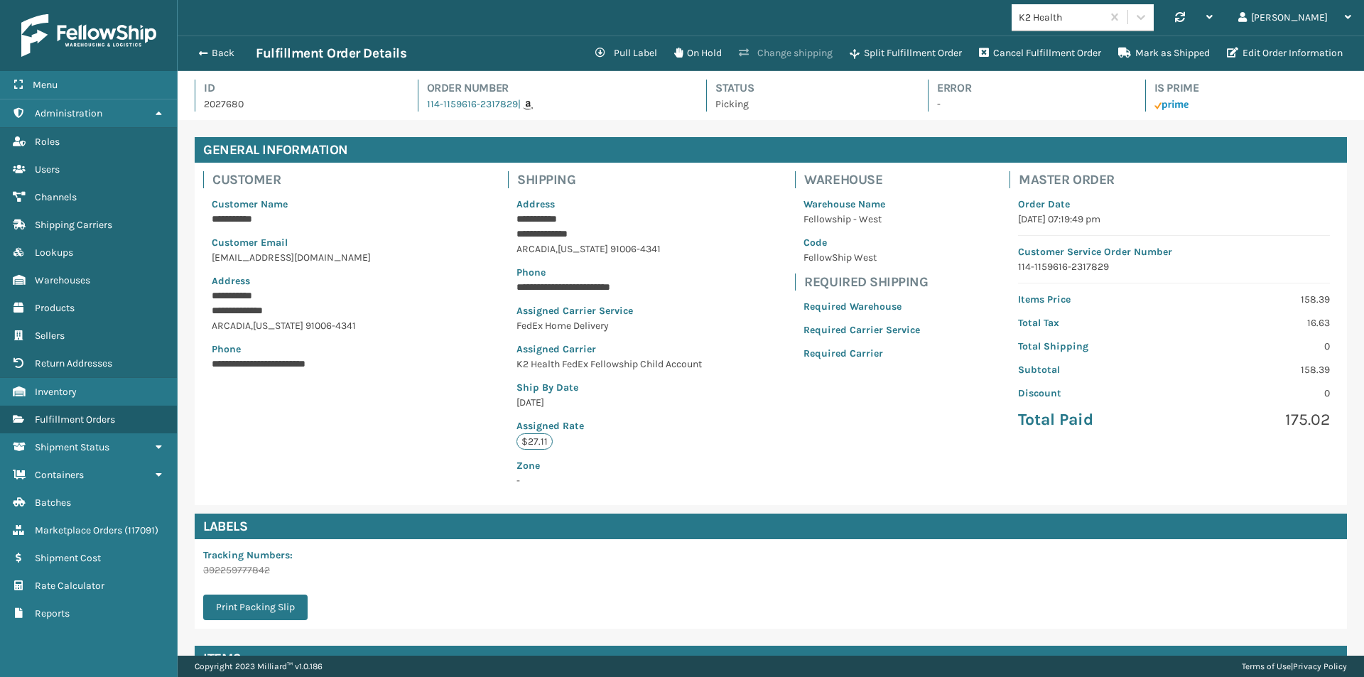
click at [772, 50] on button "Change shipping" at bounding box center [785, 53] width 111 height 28
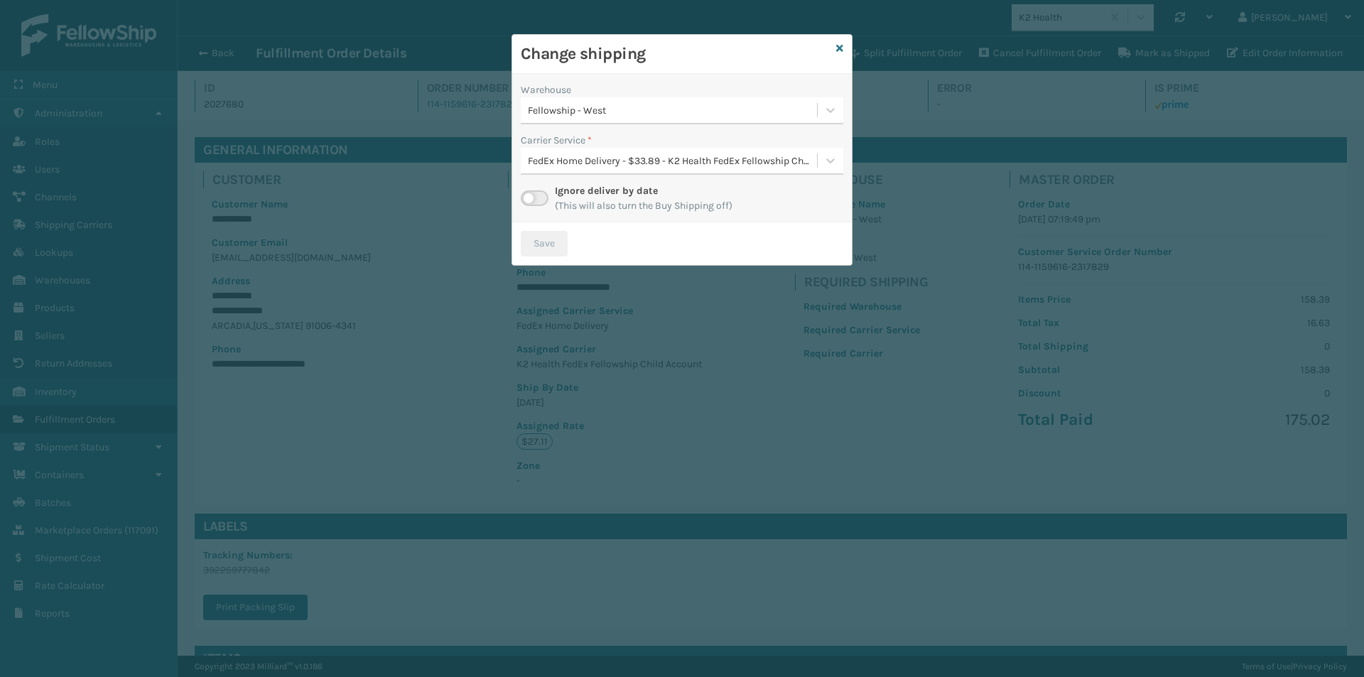
click at [627, 156] on div "FedEx Home Delivery - $33.89 - K2 Health FedEx Fellowship Child Account" at bounding box center [673, 160] width 291 height 15
click at [838, 48] on icon at bounding box center [839, 48] width 7 height 10
